Goal: Information Seeking & Learning: Learn about a topic

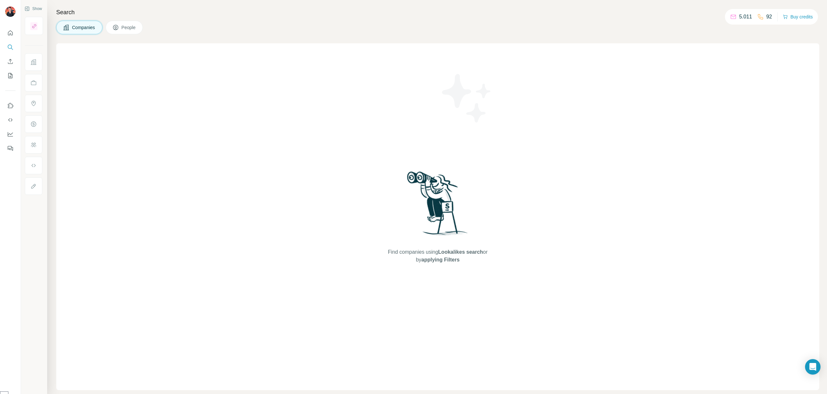
select select "*****"
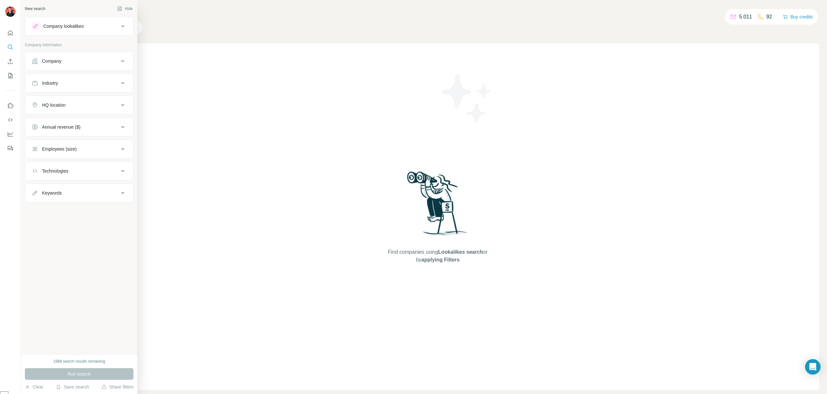
click at [59, 84] on div "Industry" at bounding box center [75, 83] width 87 height 6
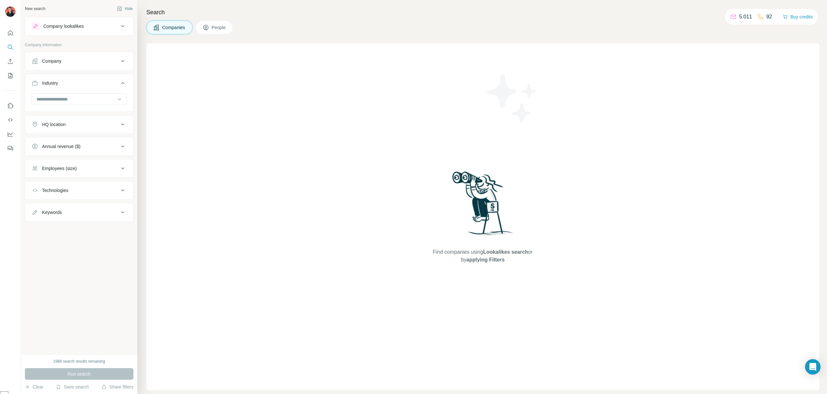
click at [59, 84] on div "Industry" at bounding box center [75, 83] width 87 height 6
click at [61, 59] on div "Company" at bounding box center [51, 61] width 19 height 6
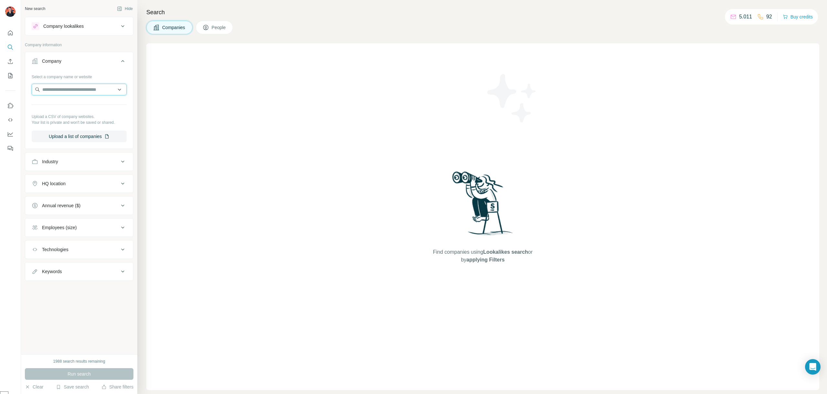
click at [62, 89] on input "text" at bounding box center [79, 90] width 95 height 12
type input "**********"
click at [60, 120] on p "Thermen Resorts" at bounding box center [67, 121] width 35 height 6
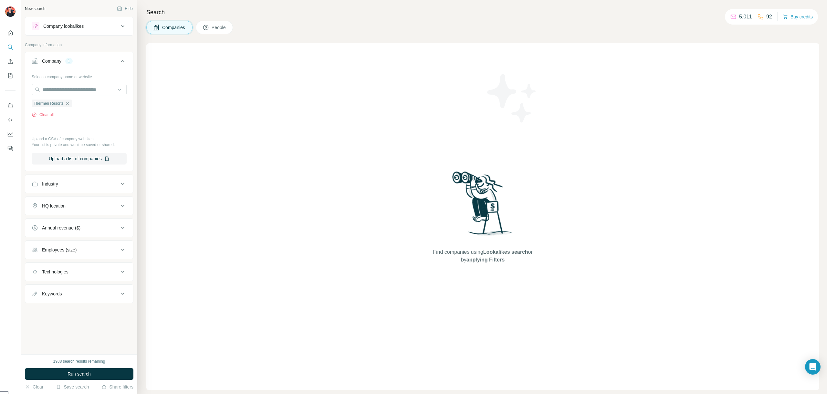
click at [78, 20] on button "Company lookalikes" at bounding box center [79, 25] width 108 height 15
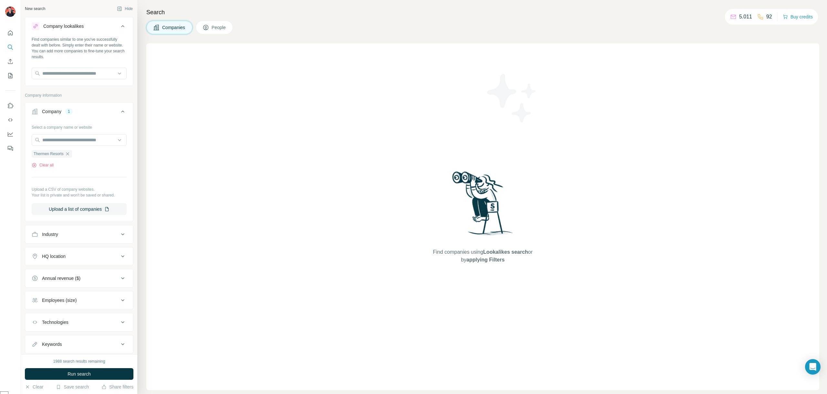
click at [67, 79] on div at bounding box center [79, 73] width 95 height 13
click at [70, 153] on icon "button" at bounding box center [67, 153] width 5 height 5
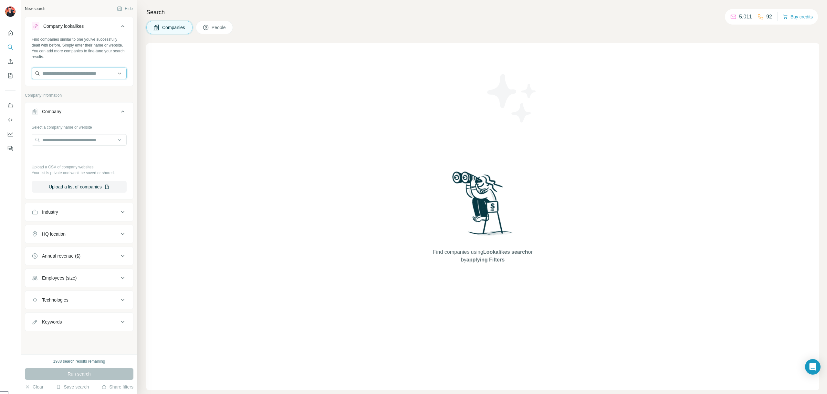
click at [58, 71] on input "text" at bounding box center [79, 73] width 95 height 12
type input "**********"
click at [59, 87] on p "Thermen Resorts" at bounding box center [67, 88] width 35 height 6
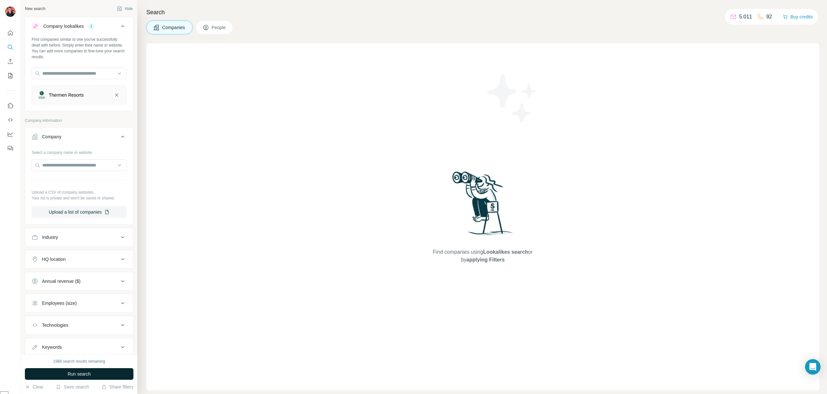
click at [76, 374] on span "Run search" at bounding box center [78, 373] width 23 height 6
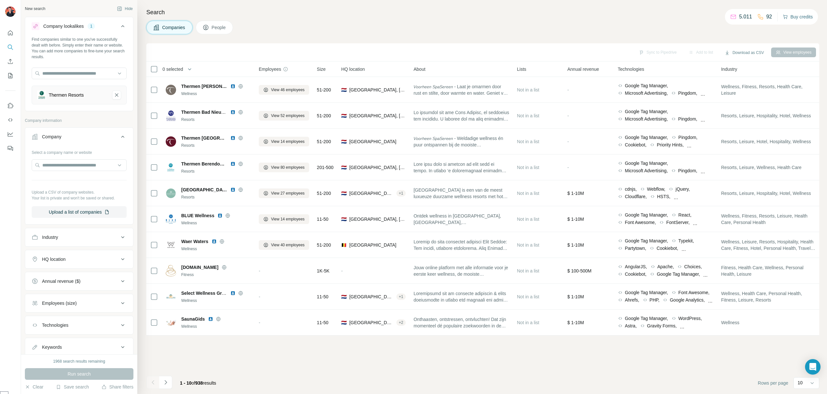
click at [793, 15] on button "Buy credits" at bounding box center [797, 16] width 30 height 9
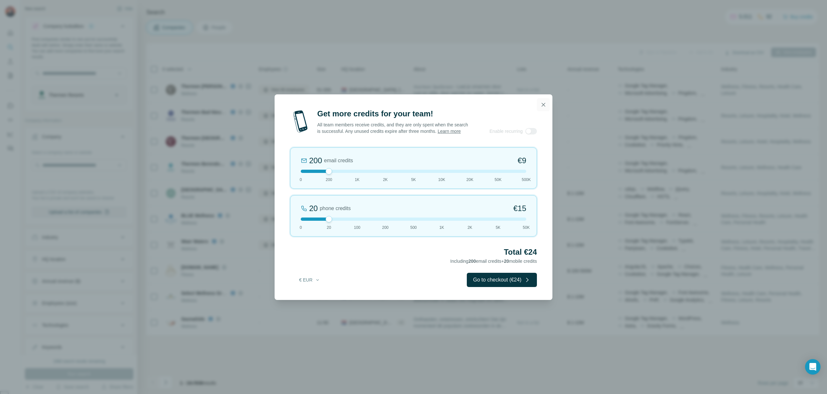
click at [543, 101] on icon "button" at bounding box center [543, 104] width 6 height 6
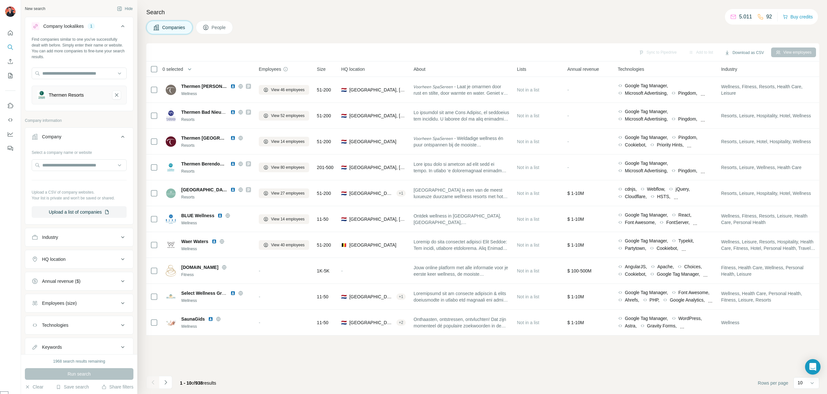
click at [53, 374] on div "Run search" at bounding box center [79, 374] width 108 height 12
click at [87, 159] on input "text" at bounding box center [79, 165] width 95 height 12
click at [11, 219] on div at bounding box center [10, 197] width 21 height 394
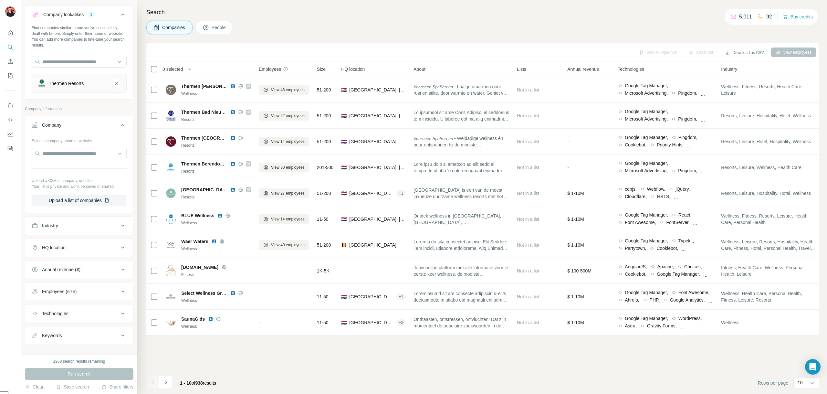
scroll to position [18, 0]
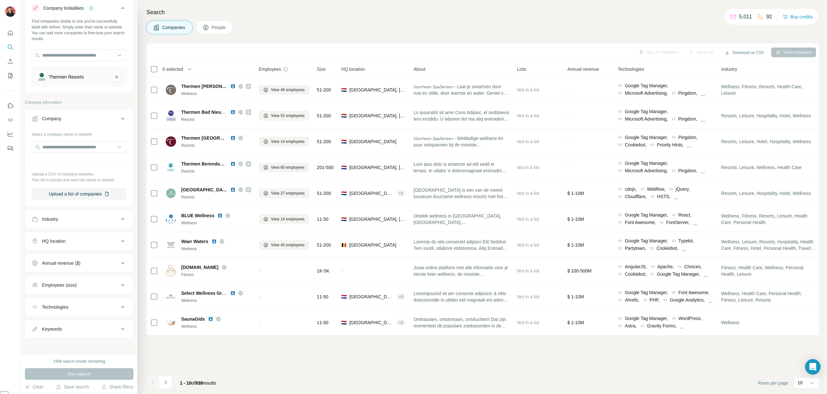
click at [74, 284] on div "Employees (size)" at bounding box center [59, 285] width 35 height 6
click at [74, 283] on div "Employees (size)" at bounding box center [59, 285] width 35 height 6
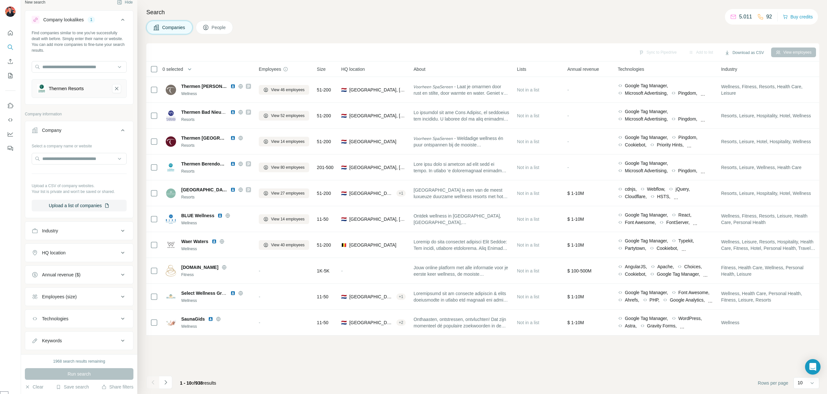
scroll to position [0, 0]
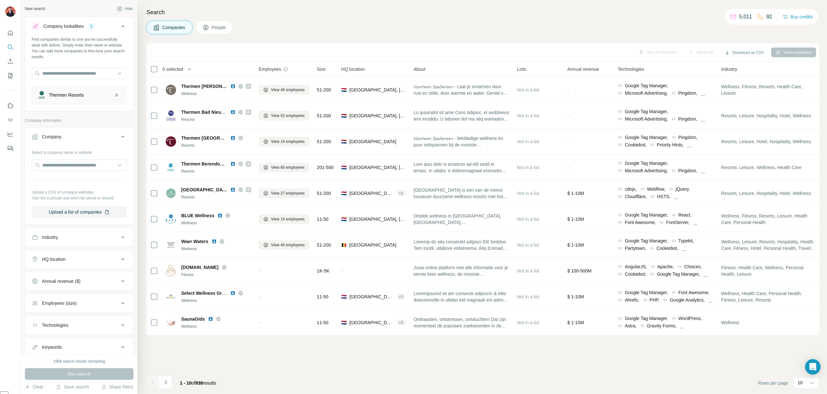
click at [221, 29] on span "People" at bounding box center [218, 27] width 15 height 6
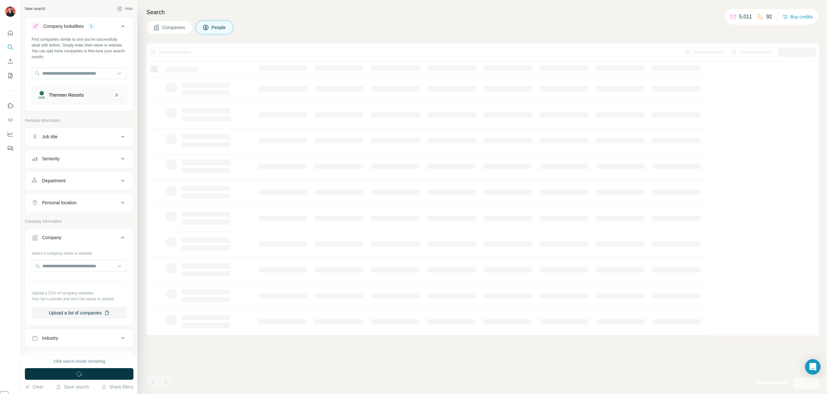
click at [75, 178] on div "Department" at bounding box center [75, 180] width 87 height 6
click at [70, 200] on div at bounding box center [76, 196] width 80 height 11
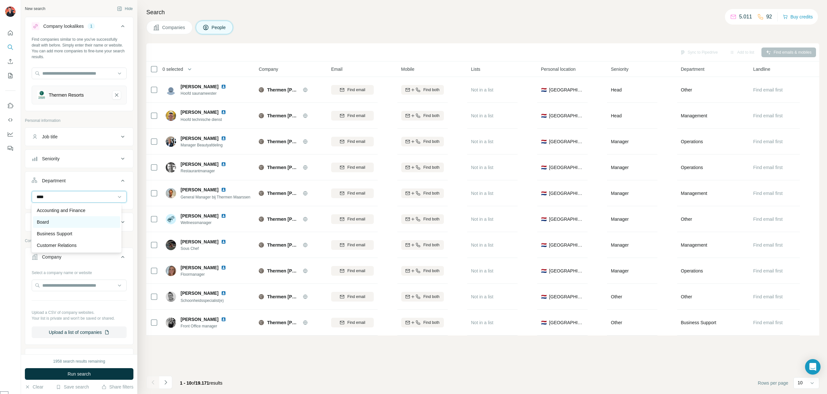
type input "****"
click at [64, 220] on div "Board" at bounding box center [76, 222] width 79 height 6
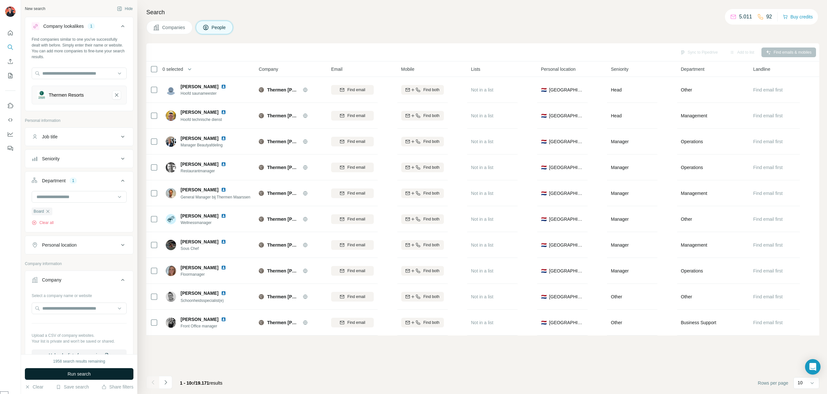
click at [81, 373] on span "Run search" at bounding box center [78, 373] width 23 height 6
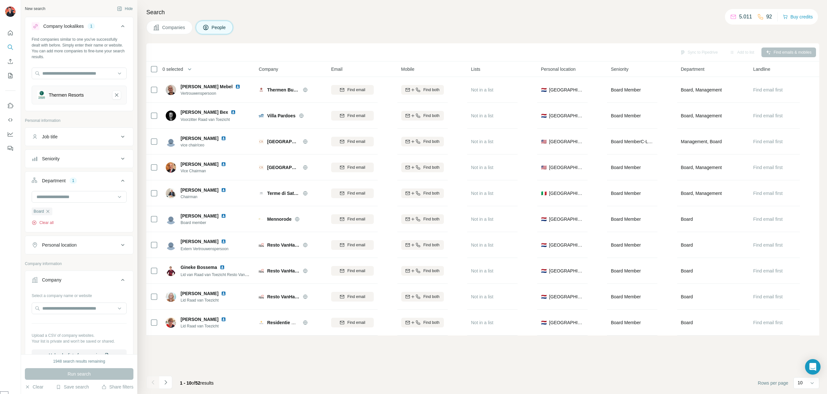
click at [44, 220] on button "Clear all" at bounding box center [43, 223] width 22 height 6
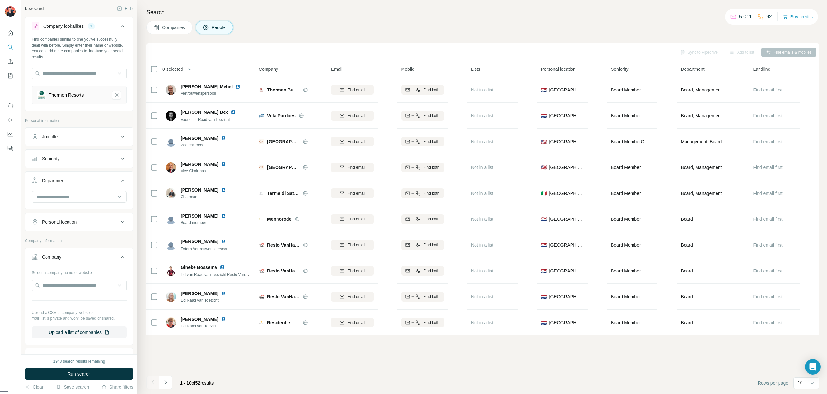
click at [117, 94] on div "Thermen Resorts" at bounding box center [79, 95] width 95 height 19
click at [116, 94] on button "Thermen Resorts-remove-button" at bounding box center [116, 94] width 9 height 9
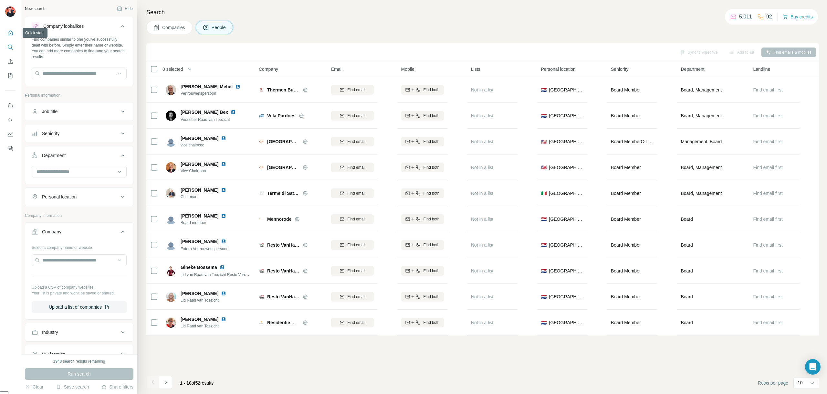
click at [9, 31] on icon "Quick start" at bounding box center [10, 33] width 6 height 6
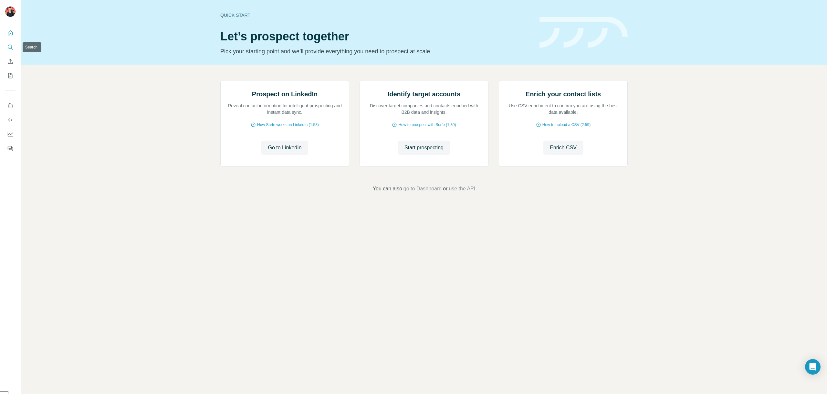
click at [11, 47] on icon "Search" at bounding box center [10, 47] width 6 height 6
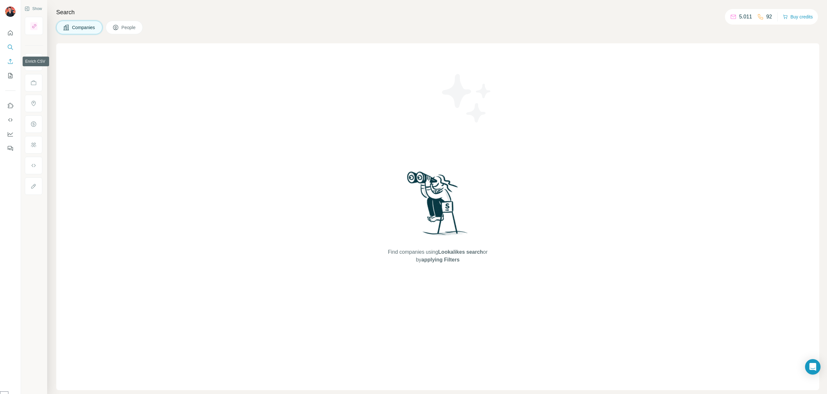
click at [11, 65] on button "Enrich CSV" at bounding box center [10, 62] width 10 height 12
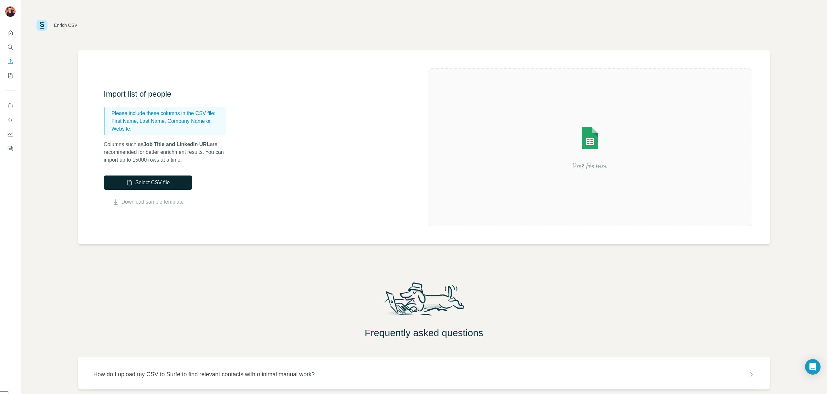
click at [117, 181] on button "Select CSV file" at bounding box center [148, 182] width 88 height 14
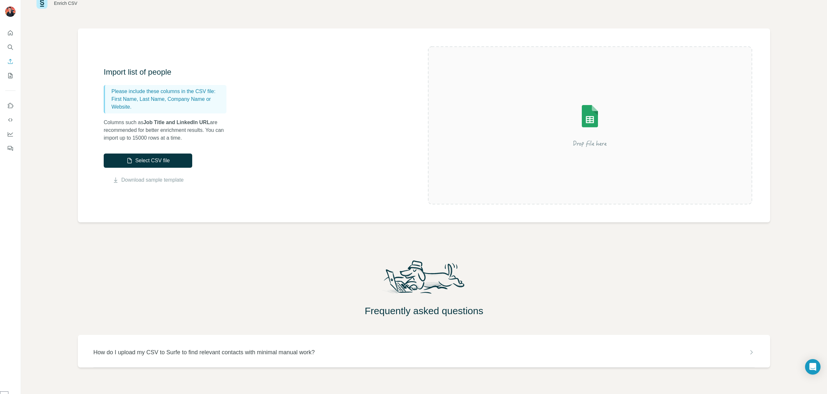
scroll to position [33, 0]
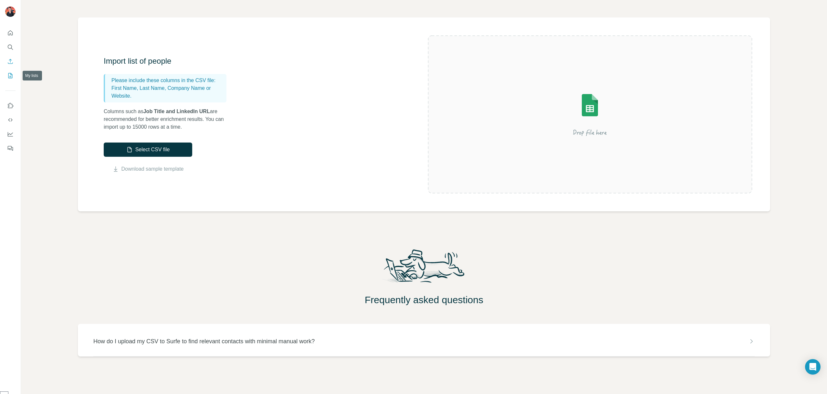
click at [10, 76] on icon "My lists" at bounding box center [10, 75] width 3 height 4
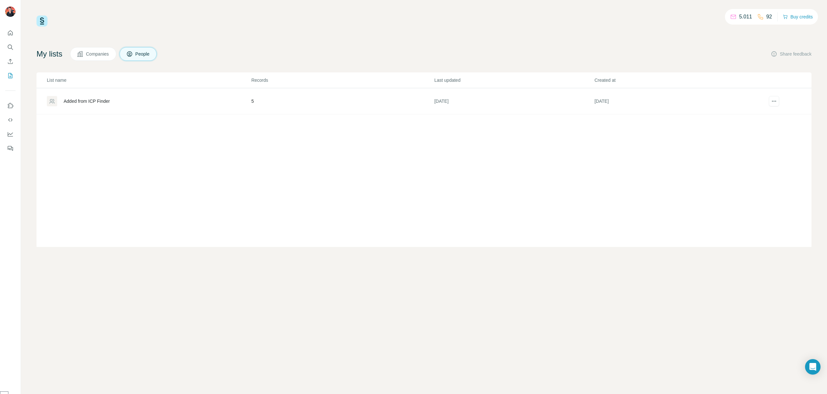
click at [97, 54] on span "Companies" at bounding box center [98, 54] width 24 height 6
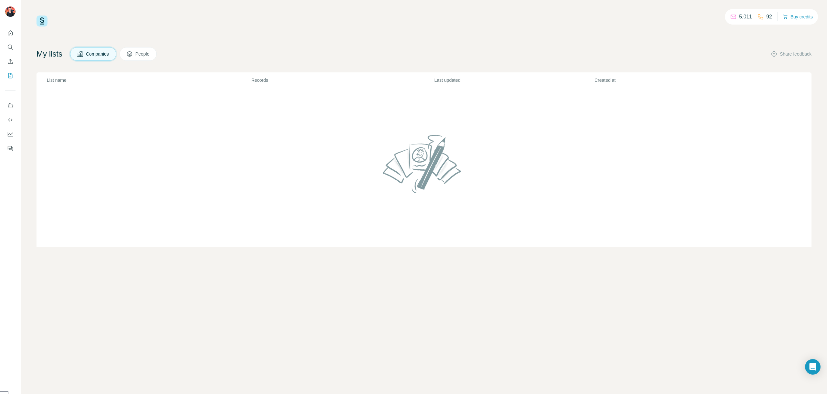
click at [141, 52] on span "People" at bounding box center [142, 54] width 15 height 6
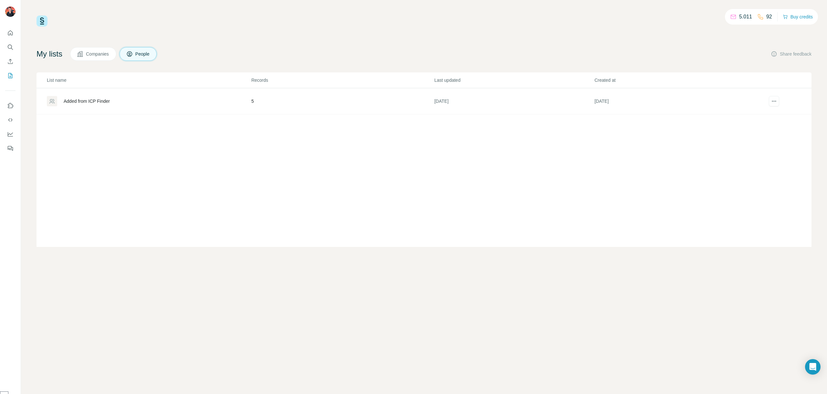
click at [252, 102] on td "5" at bounding box center [342, 101] width 183 height 26
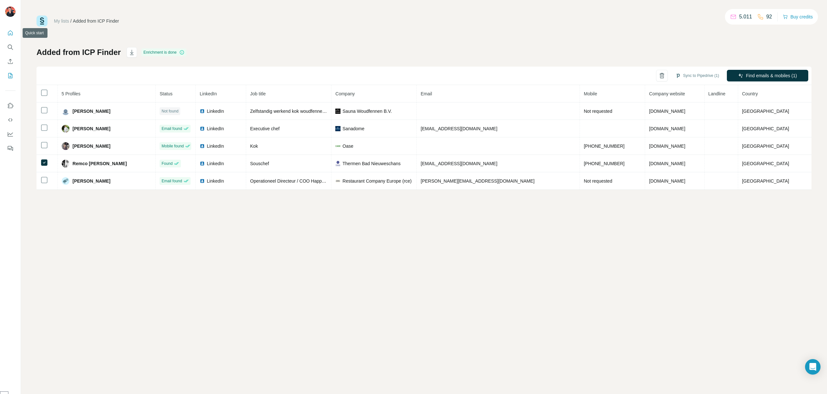
click at [13, 35] on icon "Quick start" at bounding box center [10, 33] width 6 height 6
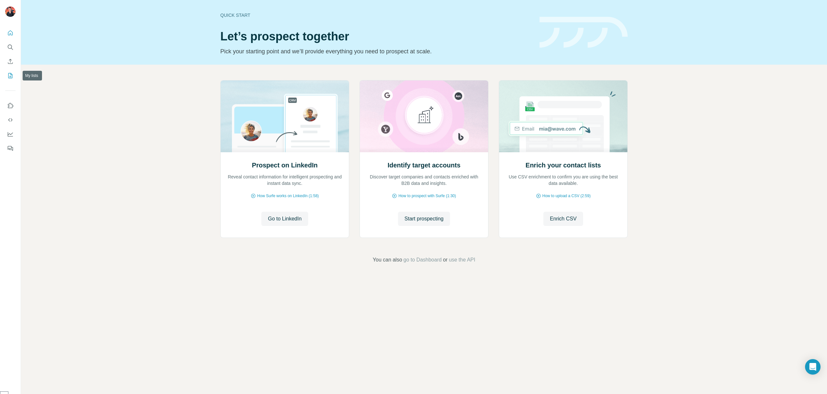
click at [12, 75] on icon "My lists" at bounding box center [10, 75] width 6 height 6
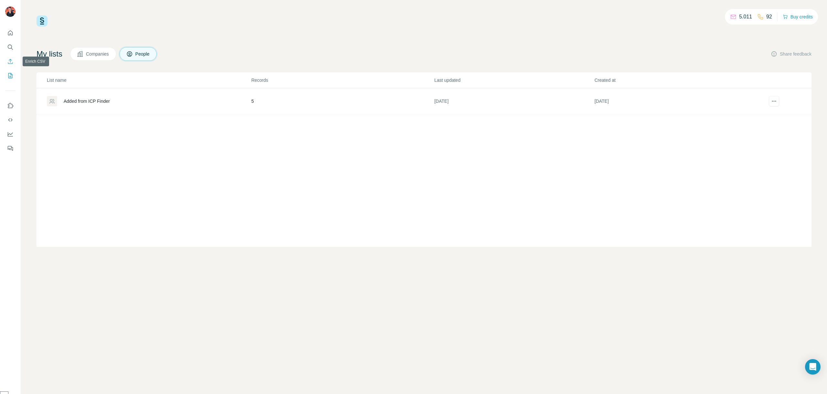
click at [10, 59] on icon "Enrich CSV" at bounding box center [10, 61] width 5 height 5
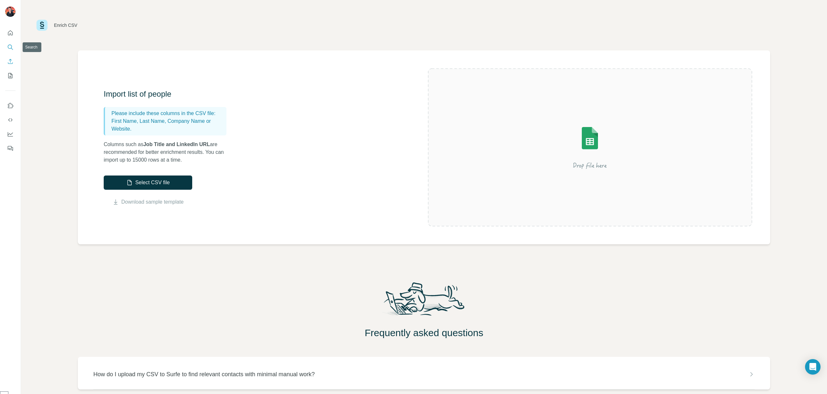
click at [9, 47] on icon "Search" at bounding box center [10, 47] width 6 height 6
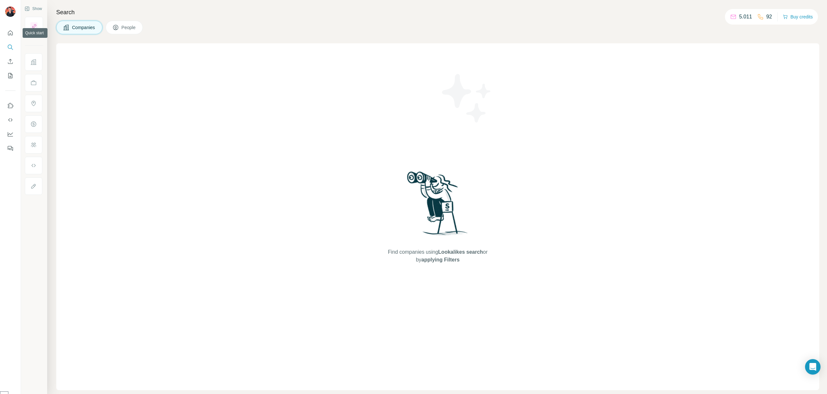
click at [10, 27] on div at bounding box center [10, 88] width 21 height 131
click at [9, 32] on icon "Quick start" at bounding box center [10, 33] width 6 height 6
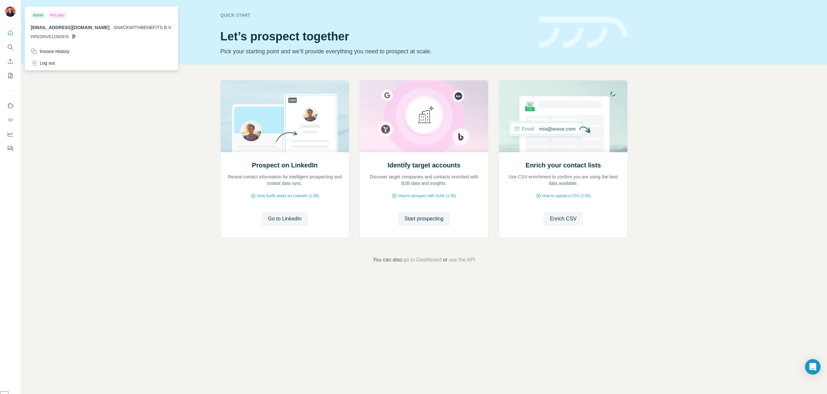
click at [5, 15] on div at bounding box center [10, 12] width 10 height 12
click at [61, 15] on div "Pro plan" at bounding box center [57, 15] width 18 height 8
click at [39, 13] on div "Admin" at bounding box center [38, 15] width 15 height 8
click at [61, 16] on div "Pro plan" at bounding box center [57, 15] width 18 height 8
drag, startPoint x: 104, startPoint y: 27, endPoint x: 64, endPoint y: 33, distance: 40.5
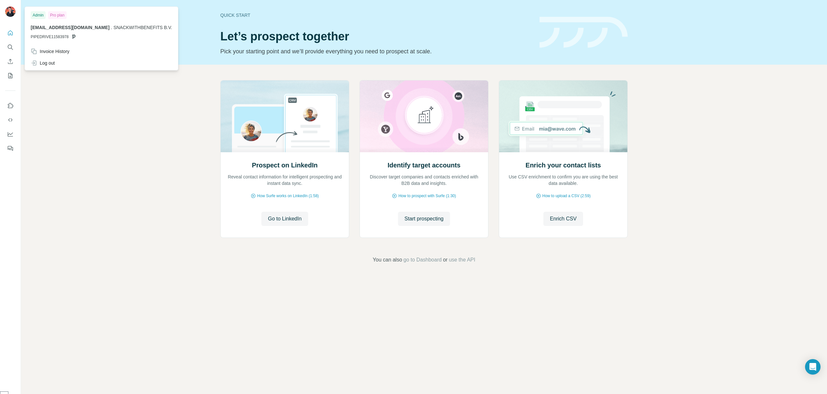
click at [113, 27] on span "SNACKWITHBENEFITS B.V." at bounding box center [142, 27] width 59 height 5
click at [38, 14] on div "Admin" at bounding box center [38, 15] width 15 height 8
click at [58, 15] on div "Pro plan" at bounding box center [57, 15] width 18 height 8
click at [10, 13] on img at bounding box center [10, 11] width 10 height 10
click at [12, 9] on img at bounding box center [10, 11] width 10 height 10
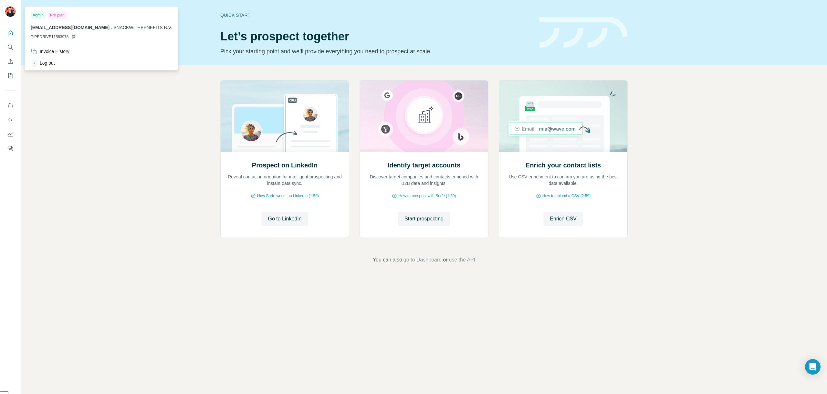
click at [12, 9] on img at bounding box center [10, 11] width 10 height 10
click at [11, 9] on img at bounding box center [10, 11] width 10 height 10
click at [420, 261] on span "go to Dashboard" at bounding box center [422, 260] width 38 height 8
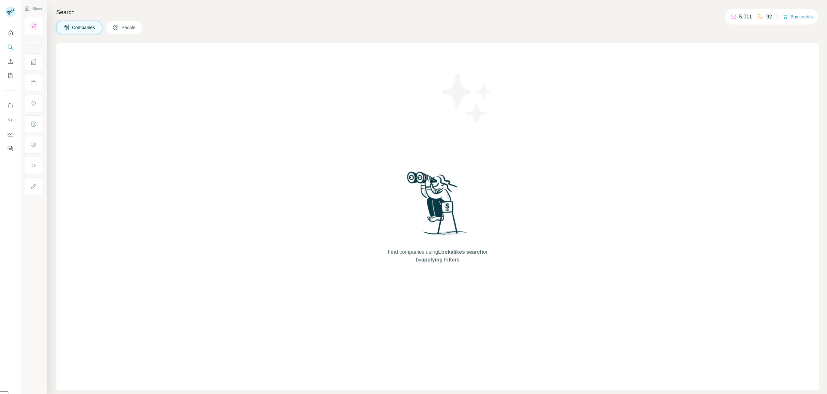
select select "*****"
click at [131, 25] on span "People" at bounding box center [128, 27] width 15 height 6
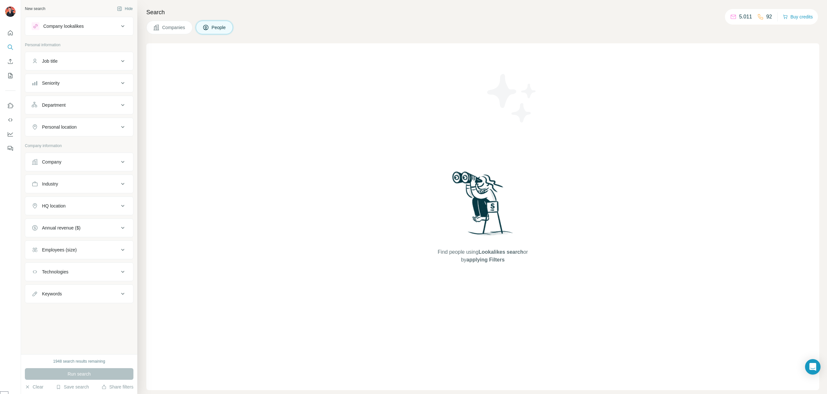
click at [62, 60] on div "Job title" at bounding box center [75, 61] width 87 height 6
click at [56, 74] on input "text" at bounding box center [73, 77] width 82 height 12
type input "****"
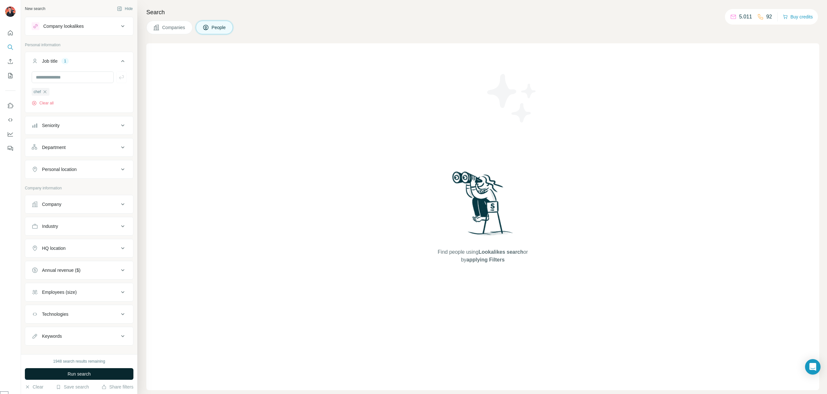
click at [61, 372] on button "Run search" at bounding box center [79, 374] width 108 height 12
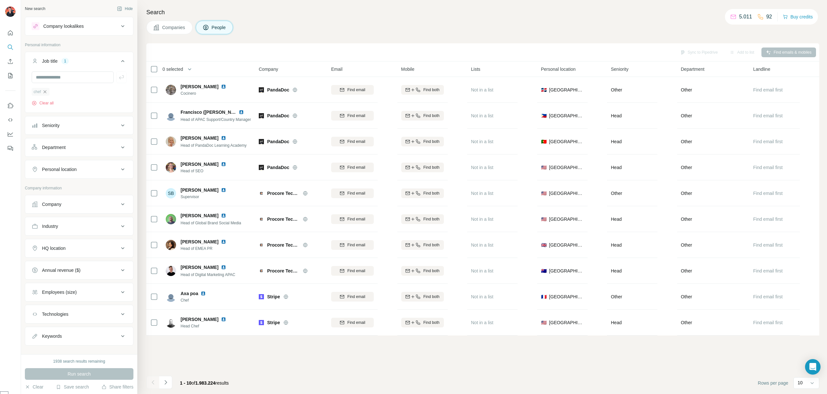
click at [45, 93] on icon "button" at bounding box center [44, 91] width 5 height 5
click at [55, 74] on input "text" at bounding box center [73, 77] width 82 height 12
type input "*********"
click at [77, 168] on div "Personal location" at bounding box center [59, 169] width 35 height 6
click at [74, 184] on input "text" at bounding box center [79, 186] width 95 height 12
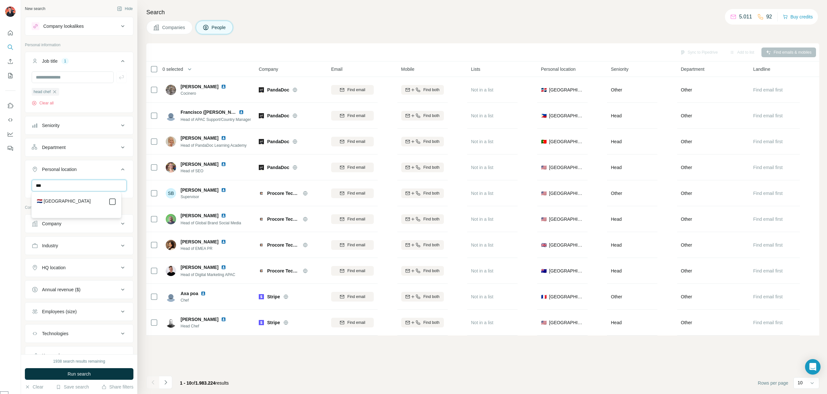
type input "***"
click at [85, 375] on span "Run search" at bounding box center [78, 373] width 23 height 6
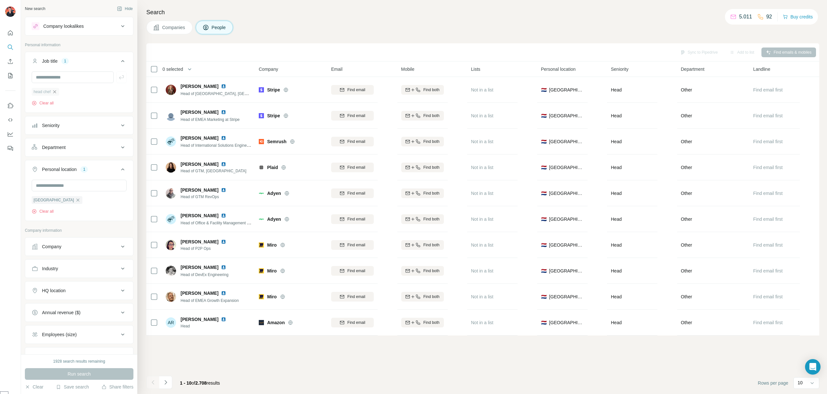
click at [54, 91] on icon "button" at bounding box center [54, 91] width 5 height 5
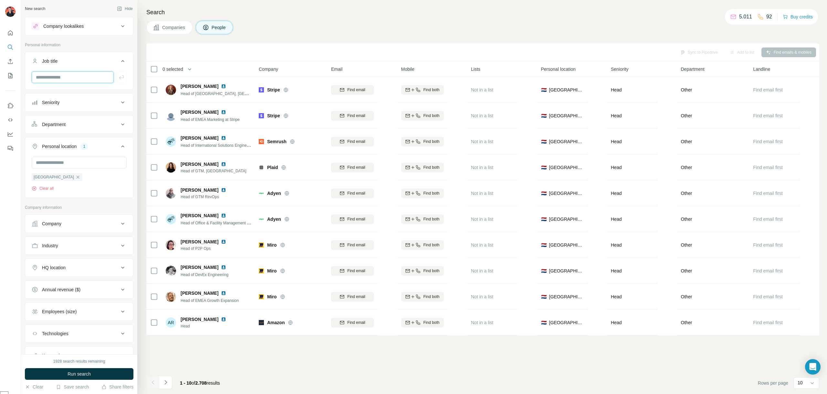
click at [53, 77] on input "text" at bounding box center [73, 77] width 82 height 12
type input "********"
click at [78, 371] on span "Run search" at bounding box center [78, 373] width 23 height 6
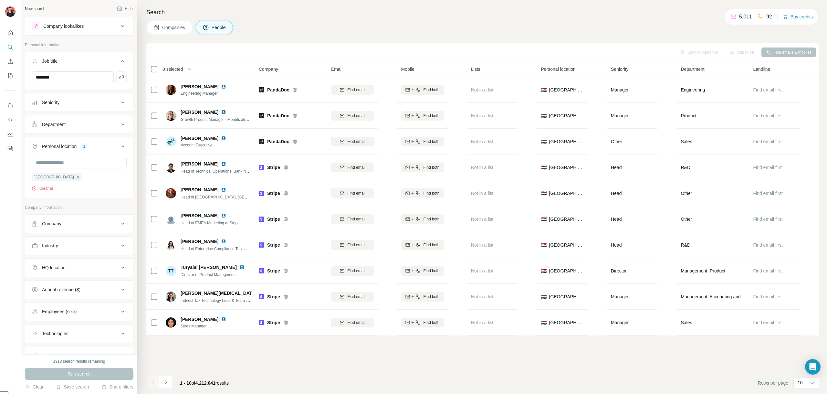
click at [76, 122] on div "Department" at bounding box center [75, 124] width 87 height 6
click at [79, 144] on div at bounding box center [76, 140] width 80 height 11
type input "*"
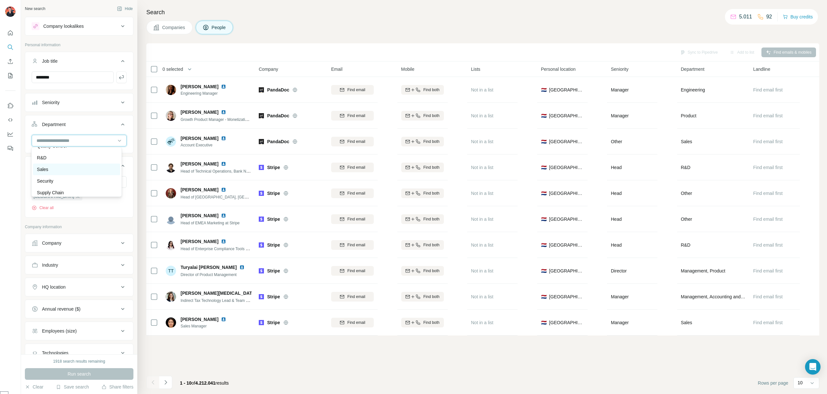
scroll to position [232, 0]
click at [9, 175] on div at bounding box center [10, 197] width 21 height 394
click at [67, 166] on div "Personal location" at bounding box center [59, 165] width 35 height 6
click at [62, 240] on div "Company" at bounding box center [75, 243] width 87 height 6
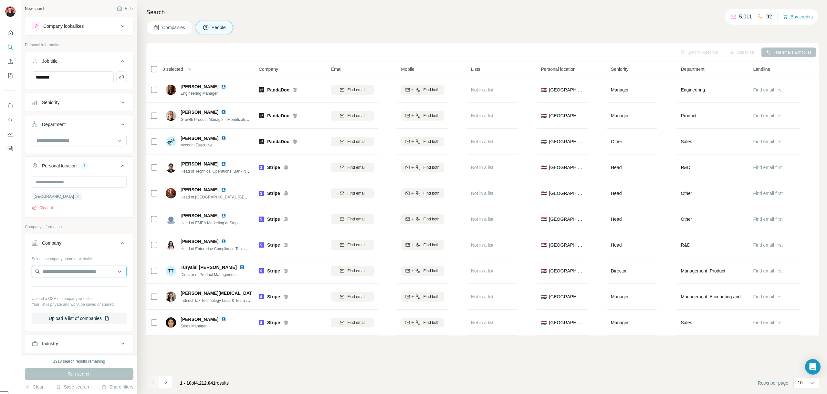
click at [62, 271] on input "text" at bounding box center [79, 271] width 95 height 12
click at [62, 268] on input "text" at bounding box center [79, 271] width 95 height 12
click at [115, 272] on input "text" at bounding box center [79, 271] width 95 height 12
click at [18, 263] on div at bounding box center [10, 197] width 21 height 394
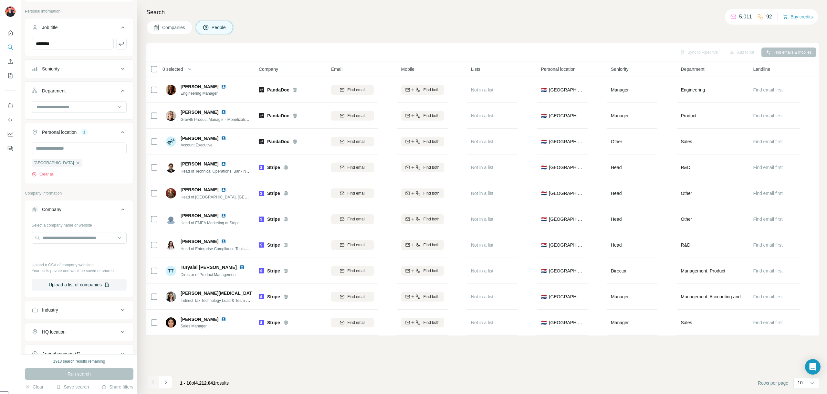
scroll to position [0, 0]
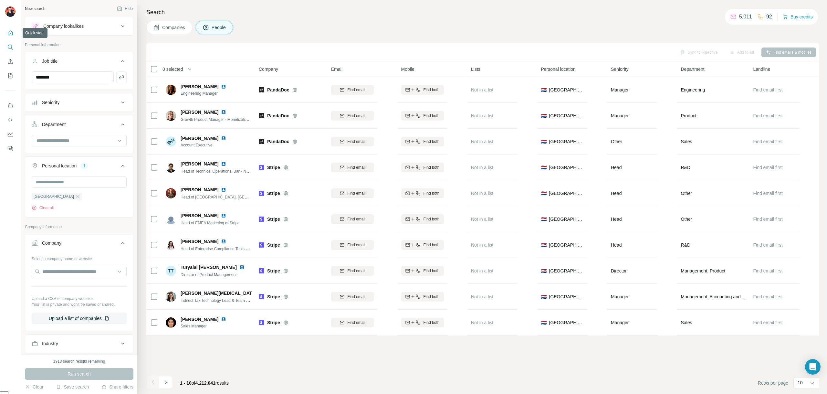
click at [11, 30] on icon "Quick start" at bounding box center [10, 33] width 6 height 6
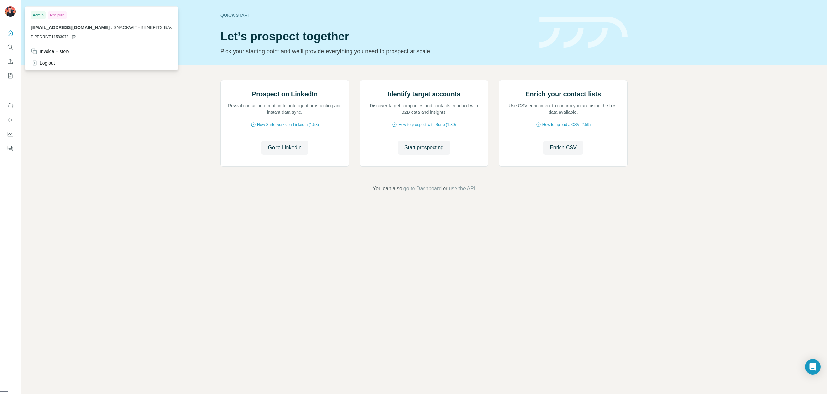
click at [9, 12] on img at bounding box center [10, 11] width 10 height 10
click at [13, 36] on button "Quick start" at bounding box center [10, 33] width 10 height 12
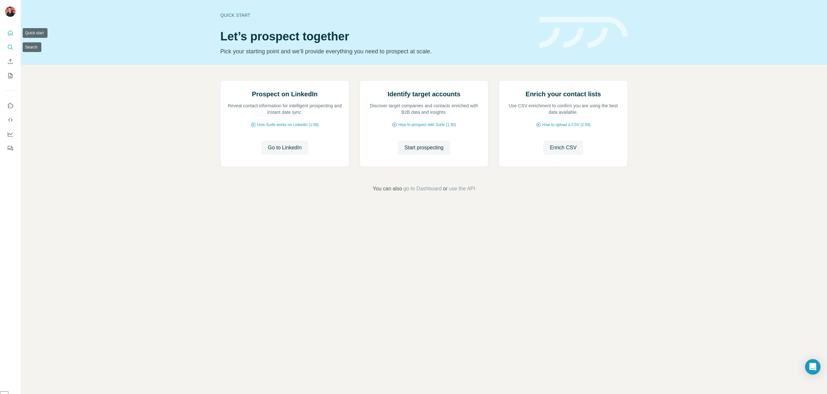
click at [9, 50] on icon "Search" at bounding box center [10, 47] width 6 height 6
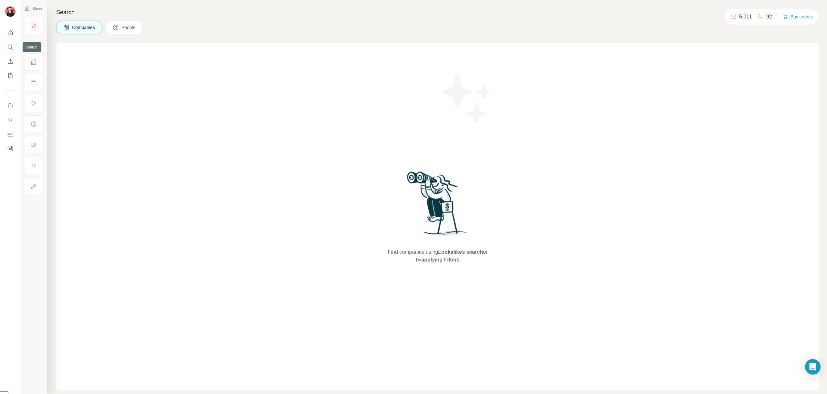
click at [10, 47] on icon "Search" at bounding box center [10, 47] width 6 height 6
click at [11, 36] on icon "Quick start" at bounding box center [10, 33] width 6 height 6
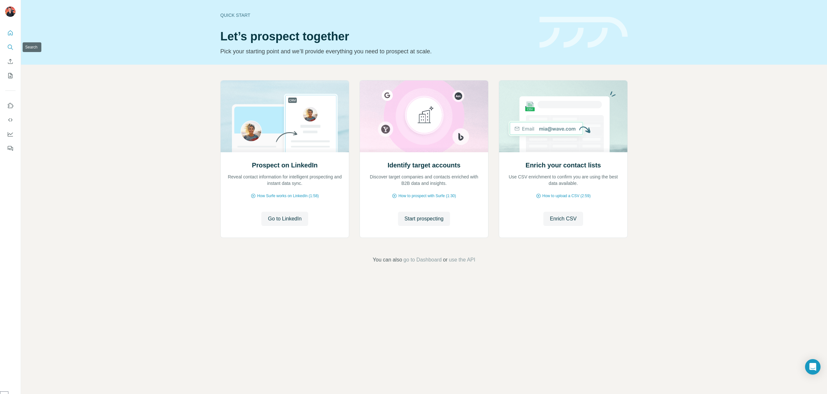
click at [10, 49] on icon "Search" at bounding box center [10, 47] width 6 height 6
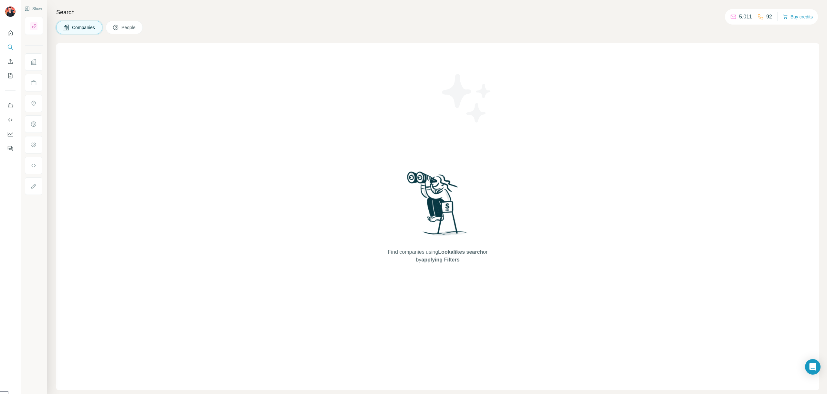
click at [80, 27] on span "Companies" at bounding box center [84, 27] width 24 height 6
click at [9, 15] on img at bounding box center [10, 11] width 10 height 10
click at [13, 31] on icon "Quick start" at bounding box center [10, 33] width 6 height 6
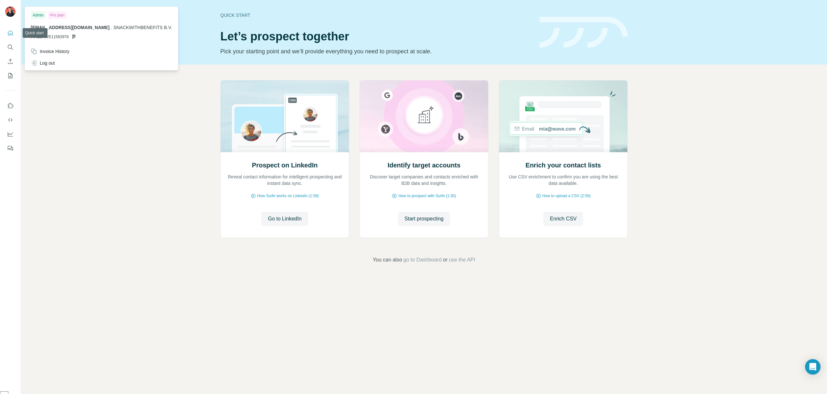
click at [4, 15] on div at bounding box center [11, 12] width 19 height 21
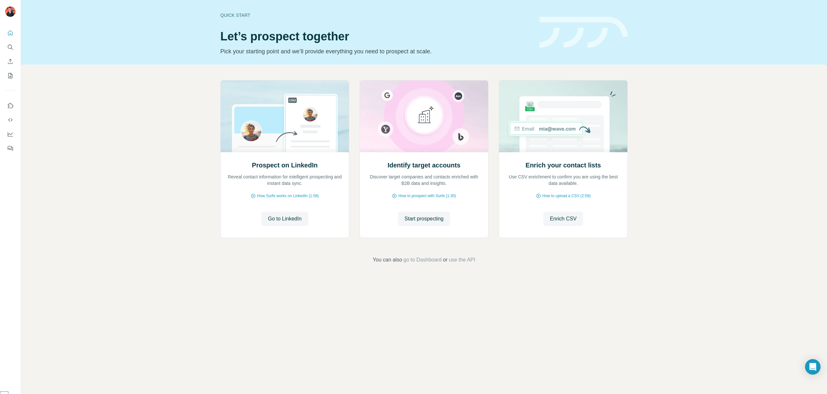
click at [8, 13] on img at bounding box center [10, 11] width 10 height 10
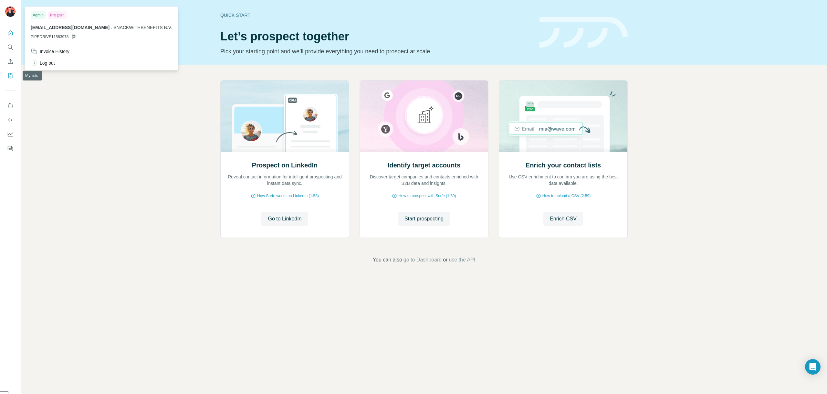
click at [11, 74] on icon "My lists" at bounding box center [10, 75] width 6 height 6
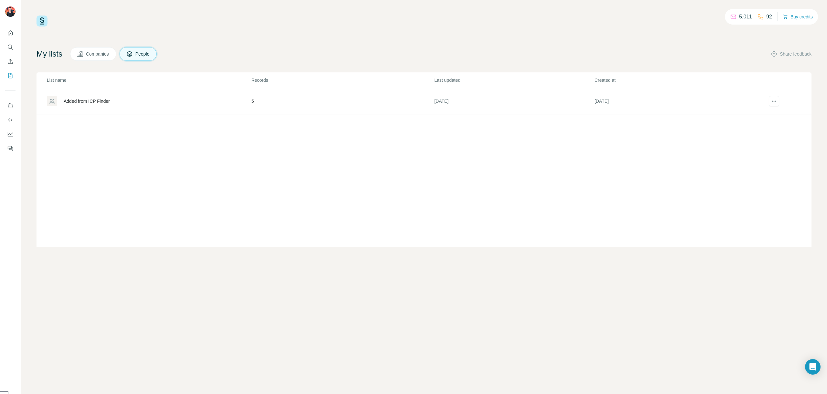
click at [92, 56] on span "Companies" at bounding box center [98, 54] width 24 height 6
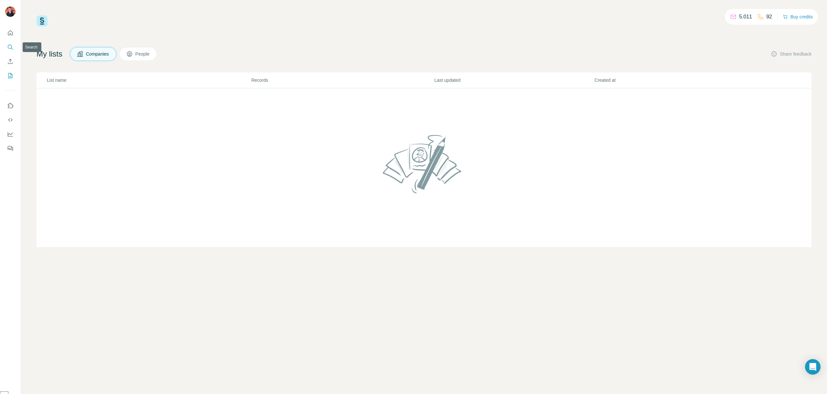
click at [5, 44] on button "Search" at bounding box center [10, 47] width 10 height 12
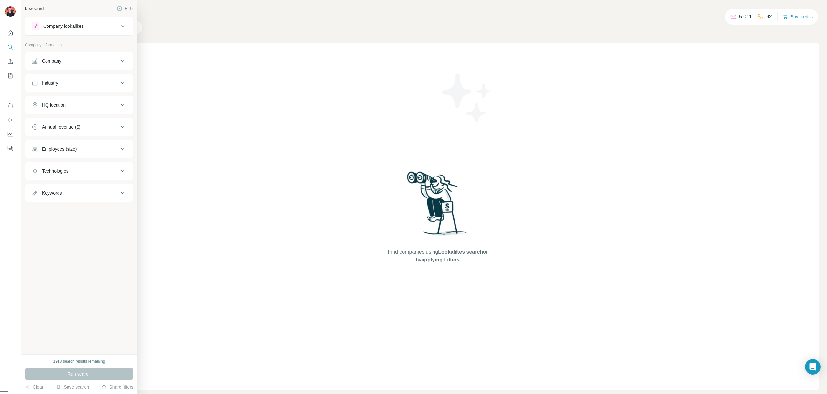
click at [51, 29] on div "Company lookalikes" at bounding box center [63, 26] width 40 height 6
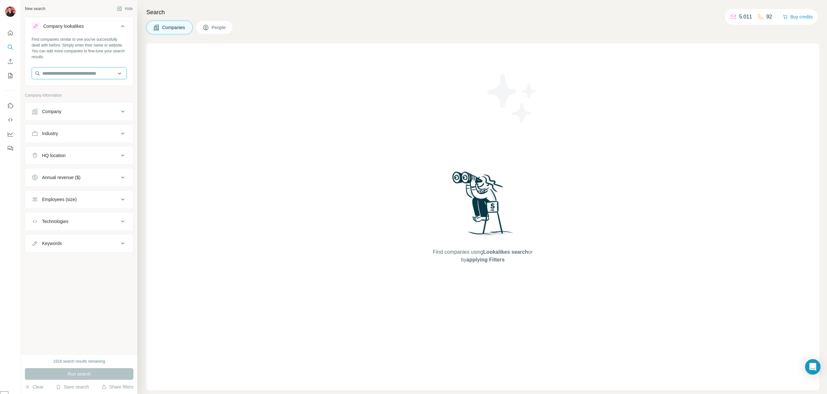
click at [71, 71] on input "text" at bounding box center [79, 73] width 95 height 12
type input "******"
click at [75, 86] on p "Restaurant Company Europe RCE" at bounding box center [84, 88] width 69 height 6
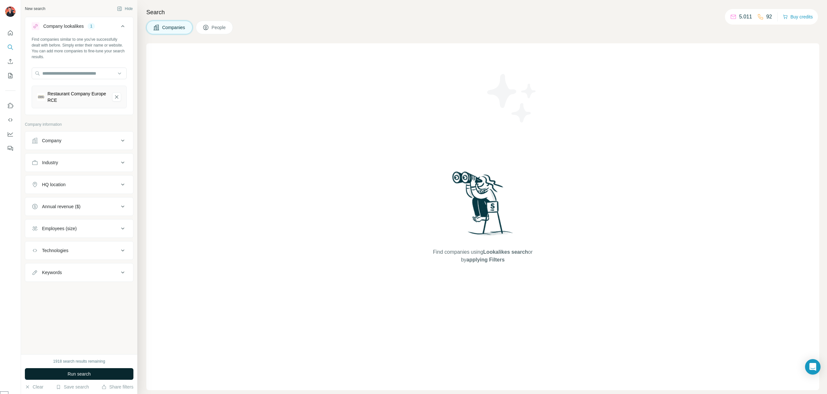
click at [83, 374] on span "Run search" at bounding box center [78, 373] width 23 height 6
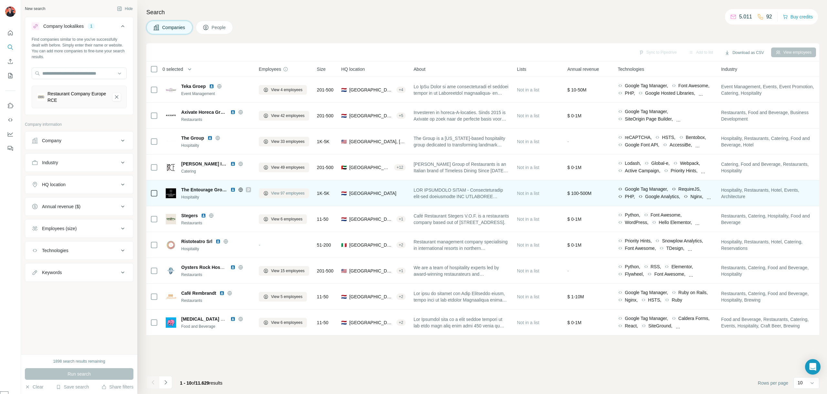
click at [280, 191] on span "View 97 employees" at bounding box center [288, 193] width 34 height 6
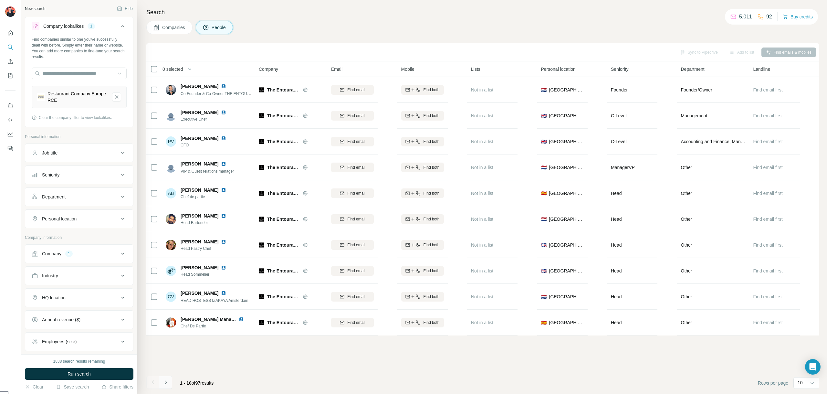
click at [165, 381] on icon "Navigate to next page" at bounding box center [165, 382] width 2 height 4
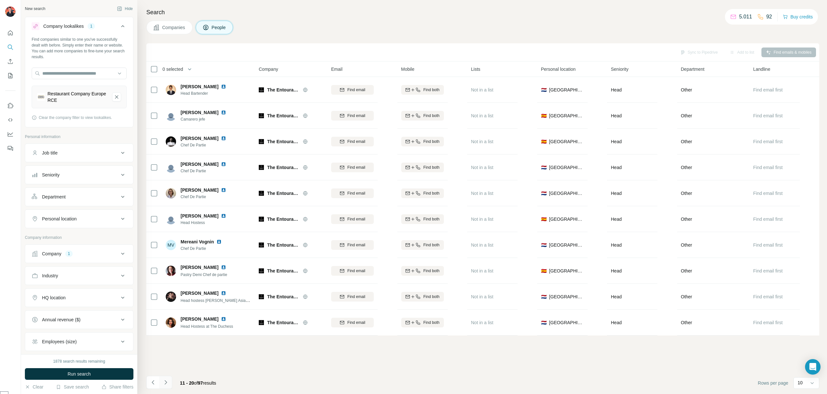
click at [167, 383] on icon "Navigate to next page" at bounding box center [165, 382] width 6 height 6
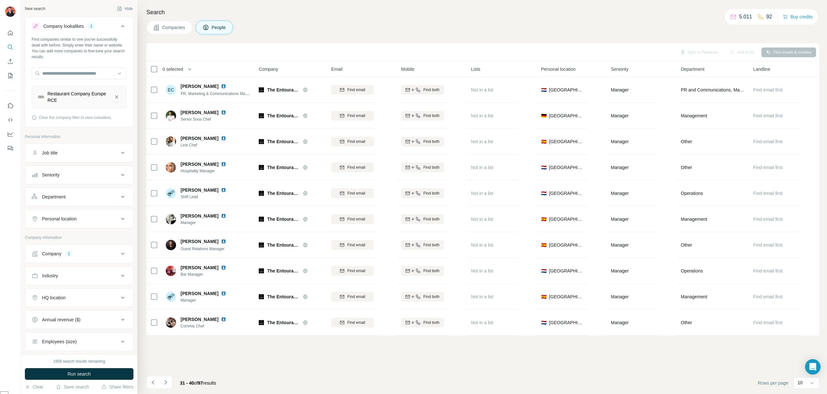
click at [167, 383] on icon "Navigate to next page" at bounding box center [165, 382] width 6 height 6
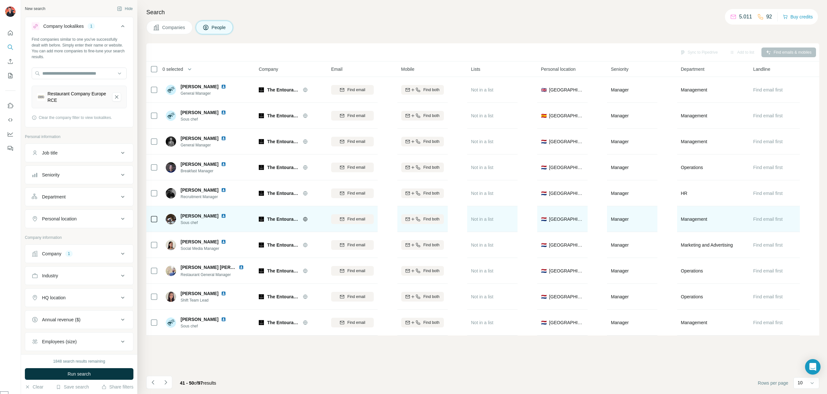
click at [185, 214] on span "[PERSON_NAME]" at bounding box center [199, 215] width 38 height 6
click at [171, 219] on img at bounding box center [171, 219] width 10 height 10
click at [221, 213] on img at bounding box center [223, 215] width 5 height 5
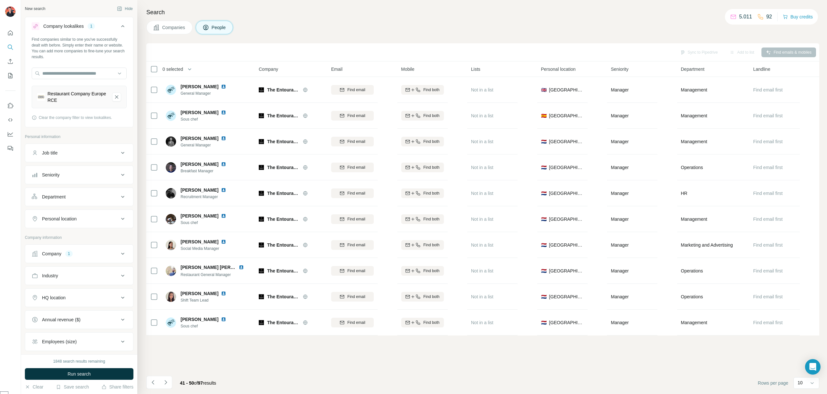
click at [170, 381] on button "Navigate to next page" at bounding box center [165, 381] width 13 height 13
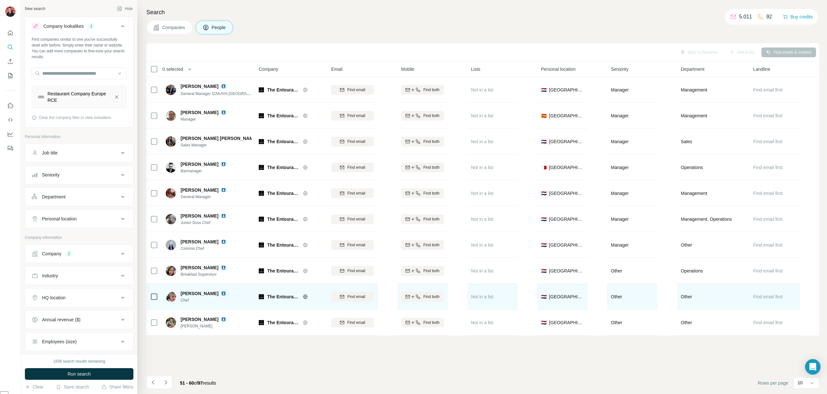
click at [168, 295] on img at bounding box center [171, 296] width 10 height 10
click at [221, 293] on img at bounding box center [223, 293] width 5 height 5
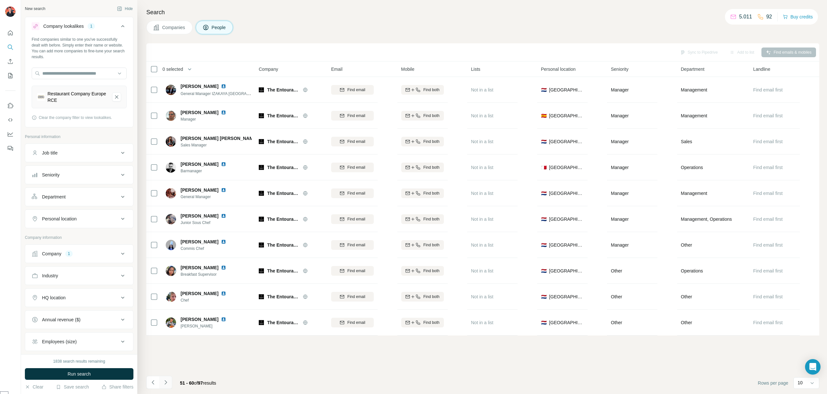
click at [166, 381] on icon "Navigate to next page" at bounding box center [165, 382] width 2 height 4
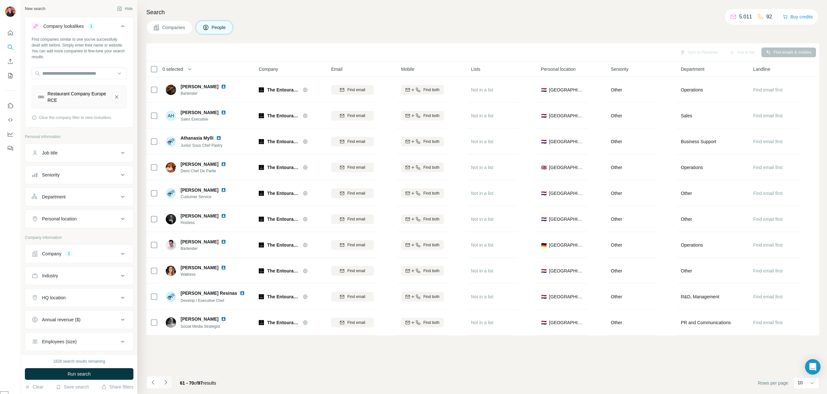
click at [167, 381] on icon "Navigate to next page" at bounding box center [165, 382] width 6 height 6
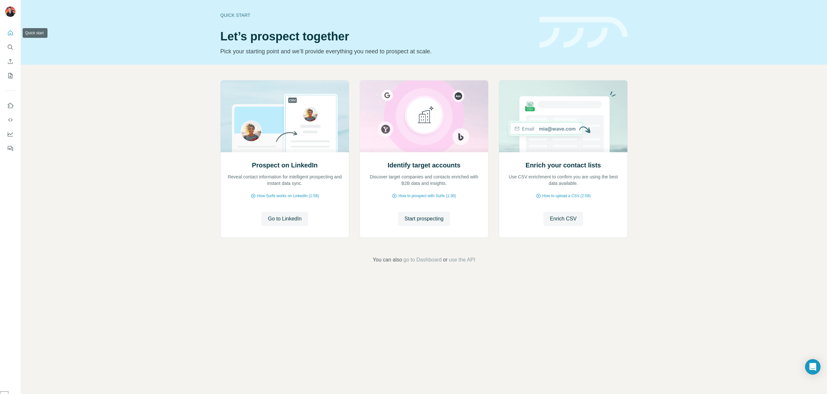
click at [10, 31] on icon "Quick start" at bounding box center [10, 33] width 6 height 6
click at [10, 48] on icon "Search" at bounding box center [10, 47] width 4 height 4
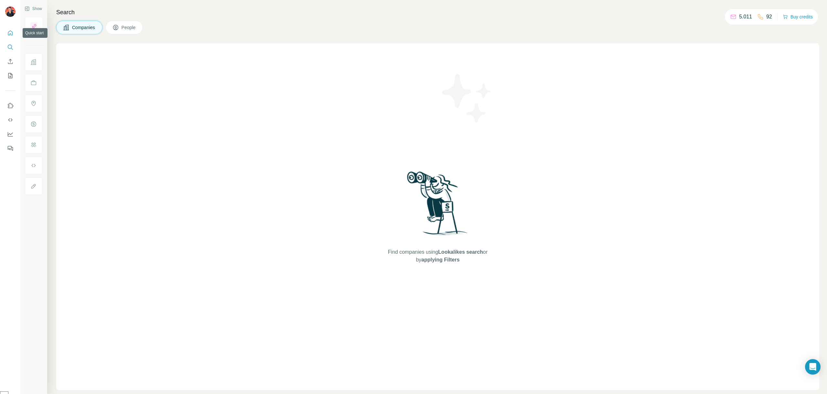
click at [7, 31] on icon "Quick start" at bounding box center [10, 33] width 6 height 6
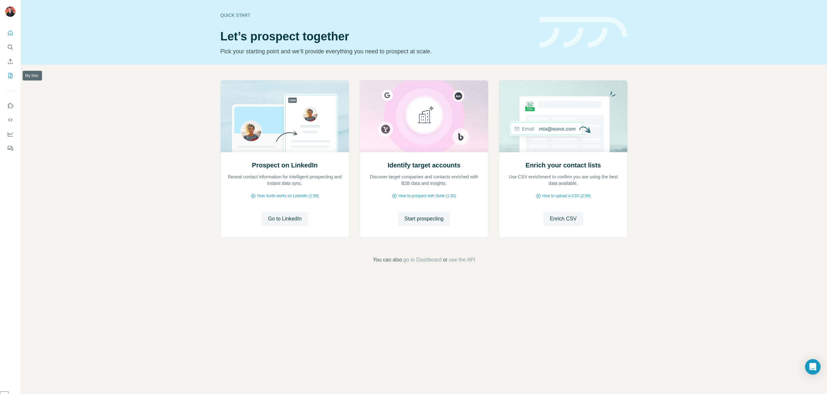
click at [13, 73] on icon "My lists" at bounding box center [10, 75] width 6 height 6
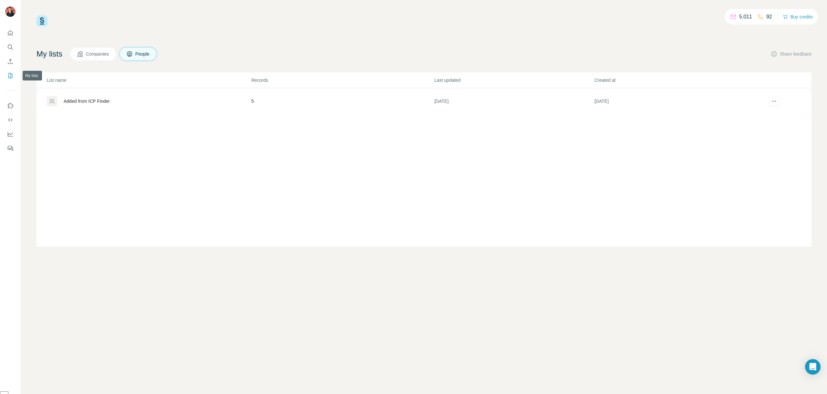
click at [13, 74] on icon "My lists" at bounding box center [10, 75] width 6 height 6
click at [11, 48] on icon "Search" at bounding box center [12, 49] width 2 height 2
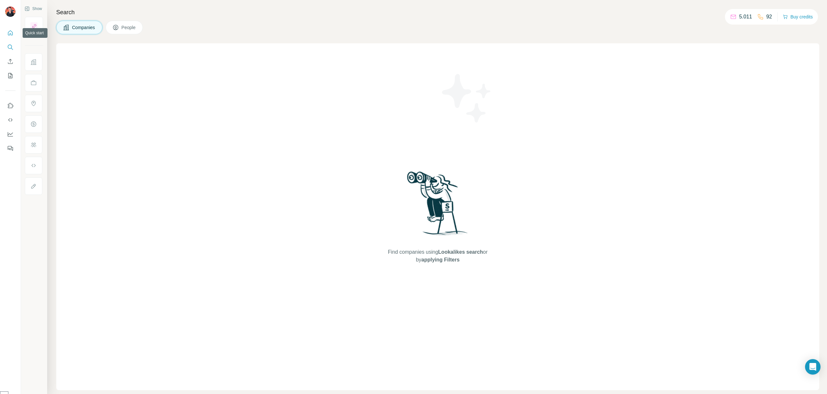
click at [9, 36] on icon "Quick start" at bounding box center [10, 33] width 6 height 6
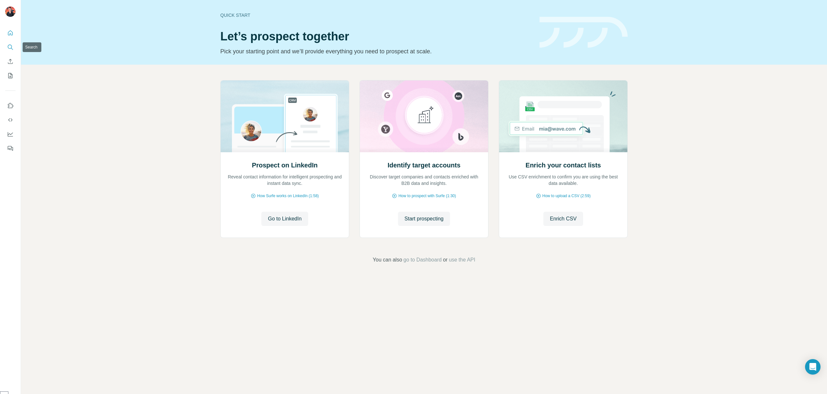
click at [9, 45] on icon "Search" at bounding box center [10, 47] width 4 height 4
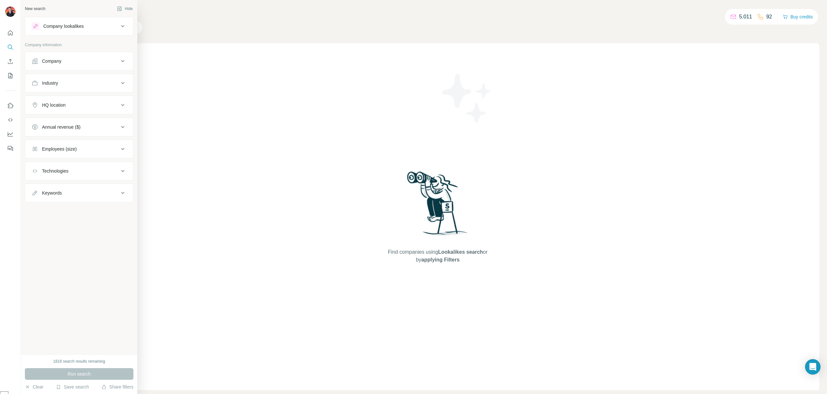
click at [37, 27] on icon at bounding box center [35, 26] width 5 height 5
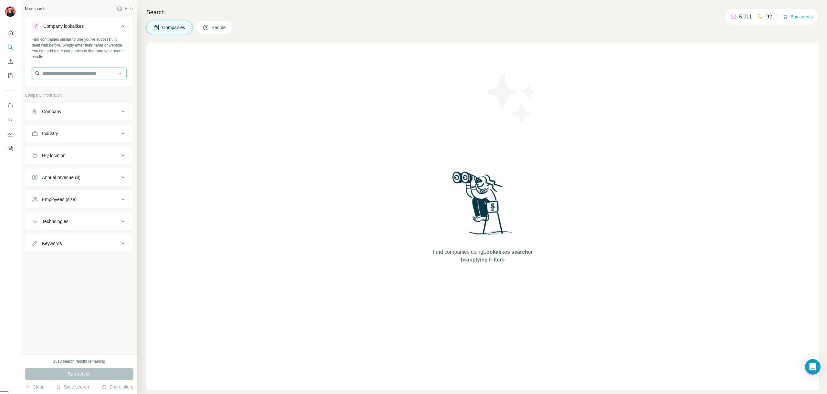
click at [53, 77] on input "text" at bounding box center [79, 73] width 95 height 12
click at [119, 71] on input "text" at bounding box center [79, 73] width 95 height 12
type input "******"
click at [92, 83] on div "Restaurant Company Europe RCE [DOMAIN_NAME]" at bounding box center [79, 90] width 92 height 17
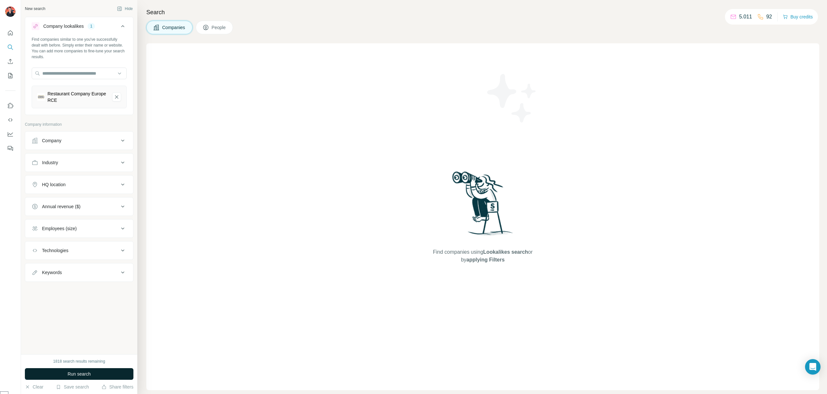
click at [83, 373] on span "Run search" at bounding box center [78, 373] width 23 height 6
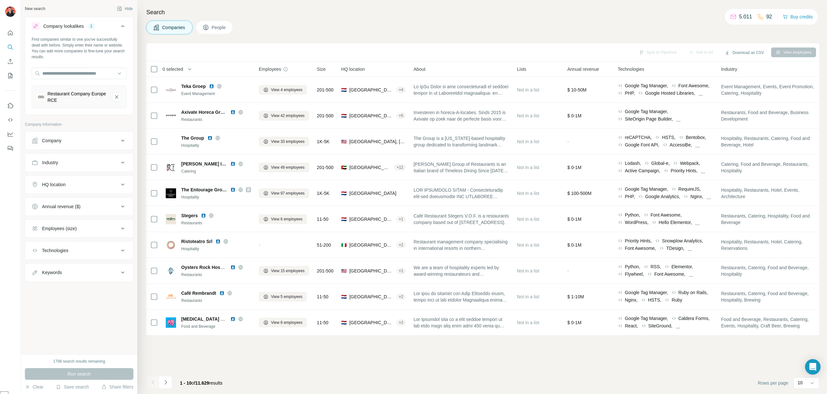
click at [68, 181] on div "HQ location" at bounding box center [75, 184] width 87 height 6
click at [67, 195] on input "text" at bounding box center [79, 201] width 95 height 12
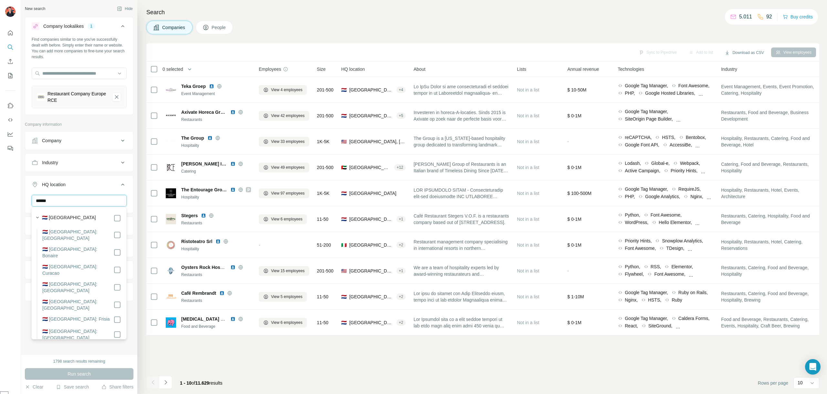
type input "******"
click at [66, 216] on label "🇳🇱 [GEOGRAPHIC_DATA]" at bounding box center [69, 218] width 54 height 8
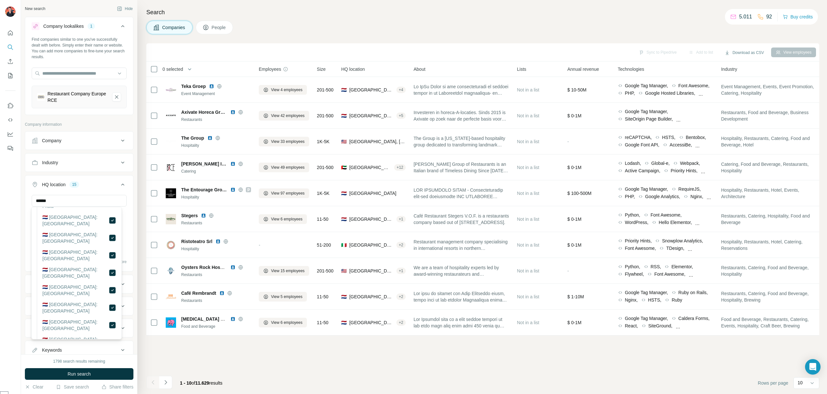
scroll to position [129, 0]
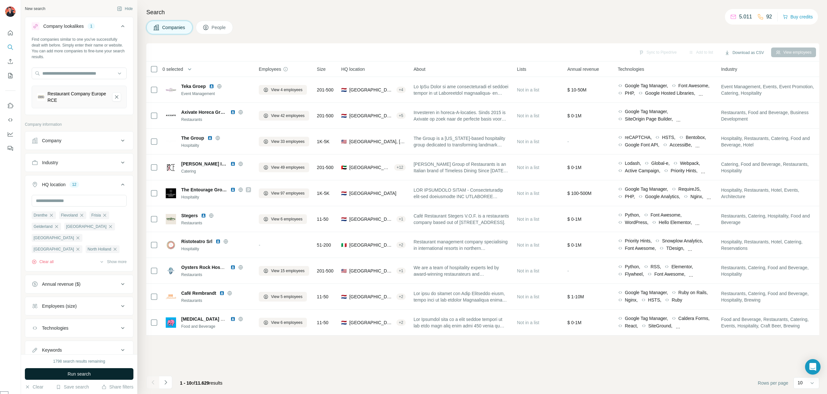
click at [77, 374] on span "Run search" at bounding box center [78, 373] width 23 height 6
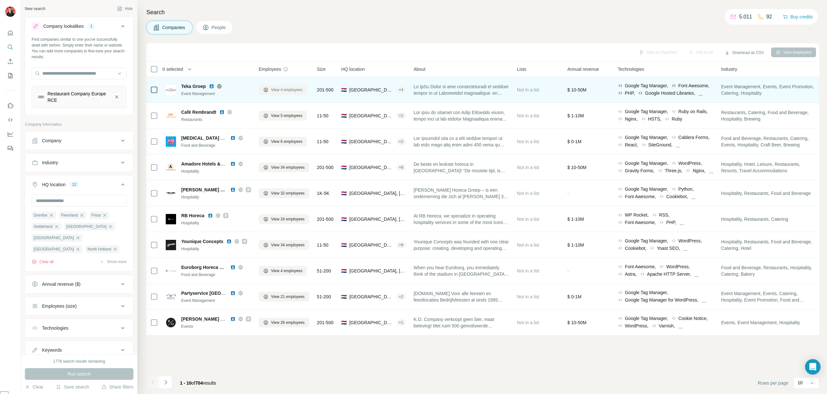
click at [297, 88] on span "View 4 employees" at bounding box center [286, 90] width 31 height 6
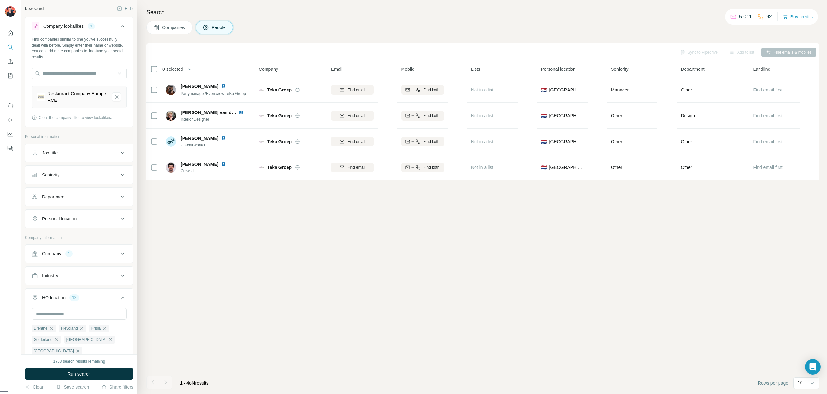
click at [171, 28] on span "Companies" at bounding box center [174, 27] width 24 height 6
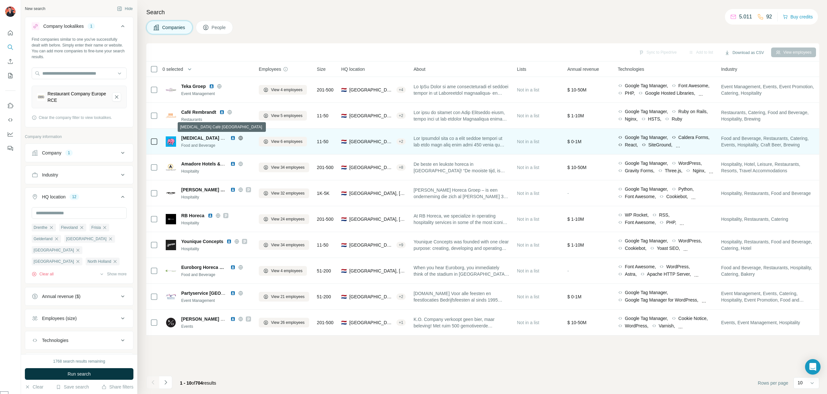
click at [206, 137] on span "[MEDICAL_DATA] Café [GEOGRAPHIC_DATA]" at bounding box center [230, 137] width 98 height 5
click at [262, 140] on button "View 6 employees" at bounding box center [283, 142] width 48 height 10
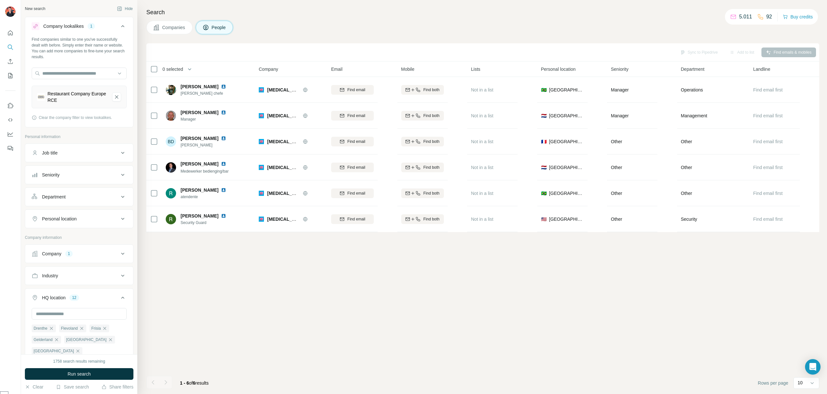
click at [171, 22] on button "Companies" at bounding box center [169, 28] width 46 height 14
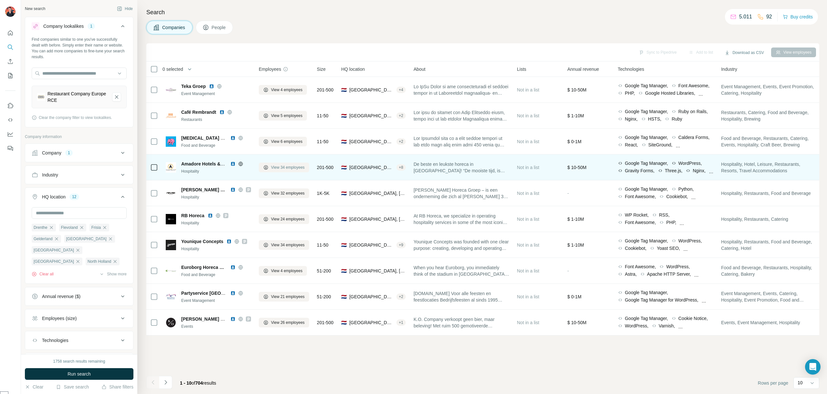
click at [274, 168] on span "View 34 employees" at bounding box center [288, 167] width 34 height 6
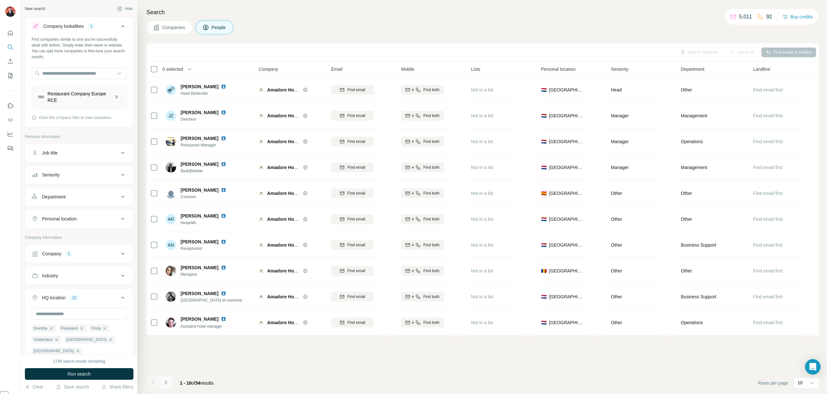
click at [165, 383] on icon "Navigate to next page" at bounding box center [165, 382] width 6 height 6
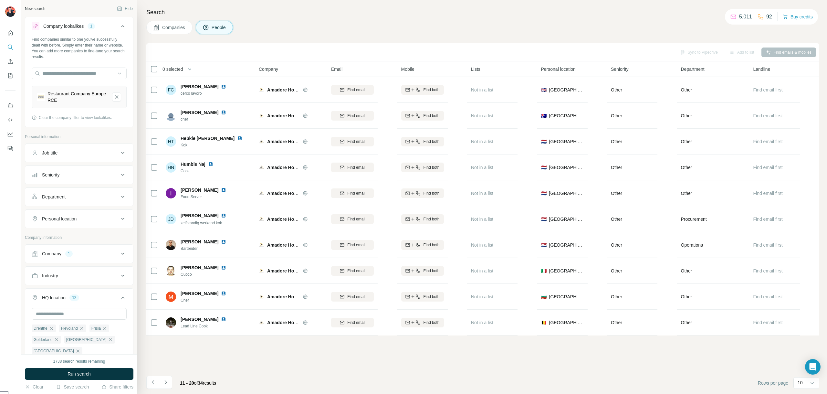
click at [81, 150] on div "Job title" at bounding box center [75, 152] width 87 height 6
click at [76, 173] on input "text" at bounding box center [73, 169] width 82 height 12
type input "*"
type input "****"
click at [88, 372] on span "Run search" at bounding box center [78, 373] width 23 height 6
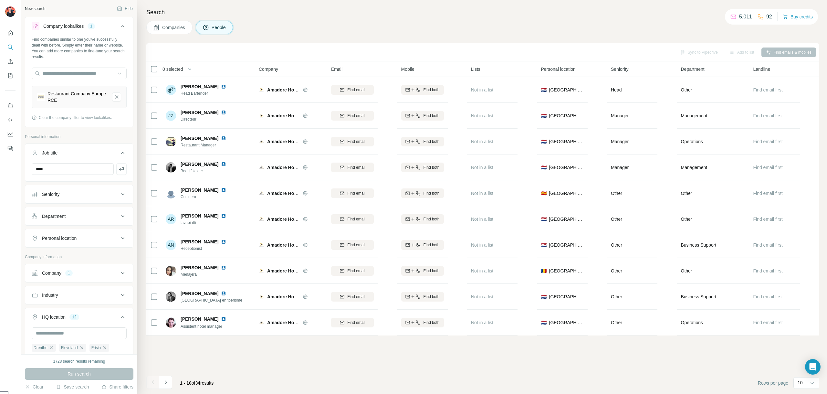
click at [169, 33] on button "Companies" at bounding box center [169, 28] width 46 height 14
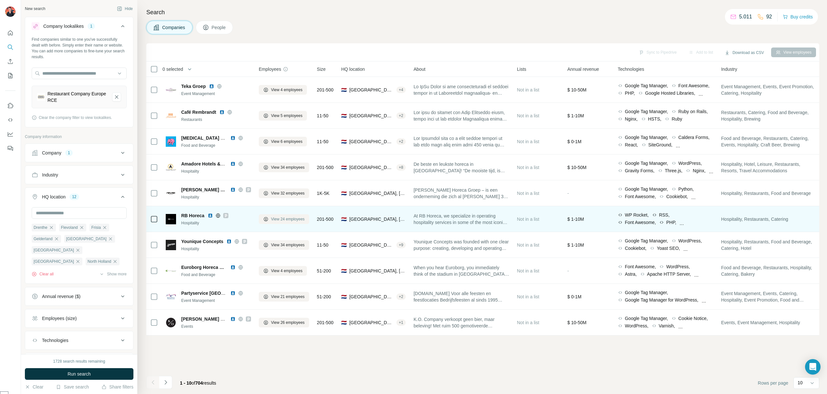
click at [273, 218] on span "View 24 employees" at bounding box center [288, 219] width 34 height 6
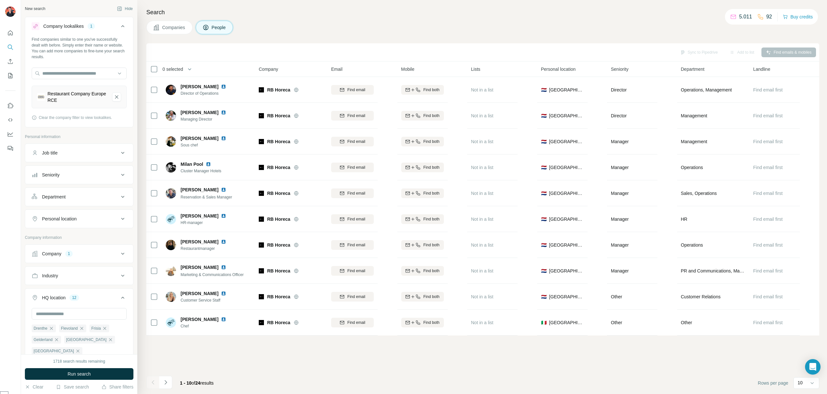
click at [173, 28] on span "Companies" at bounding box center [174, 27] width 24 height 6
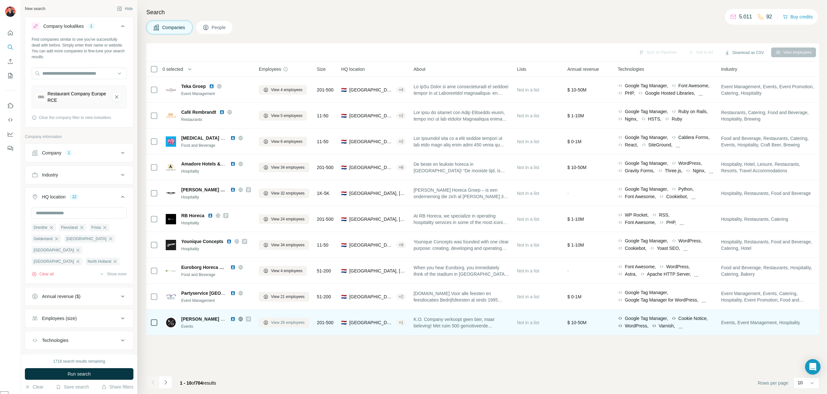
click at [291, 324] on span "View 26 employees" at bounding box center [288, 322] width 34 height 6
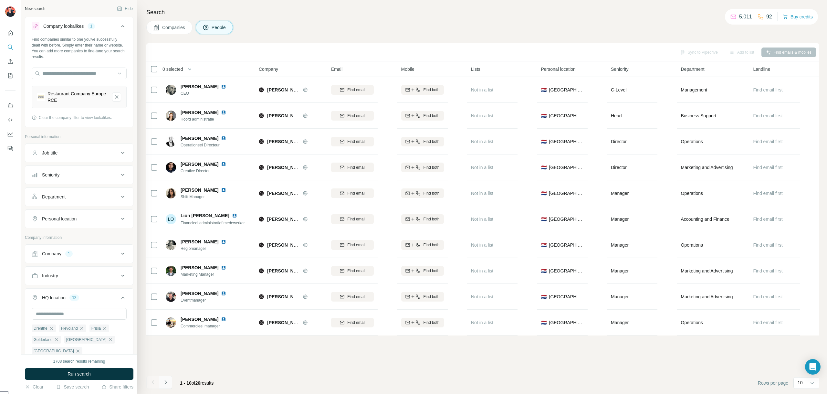
click at [164, 383] on icon "Navigate to next page" at bounding box center [165, 382] width 6 height 6
